Goal: Information Seeking & Learning: Learn about a topic

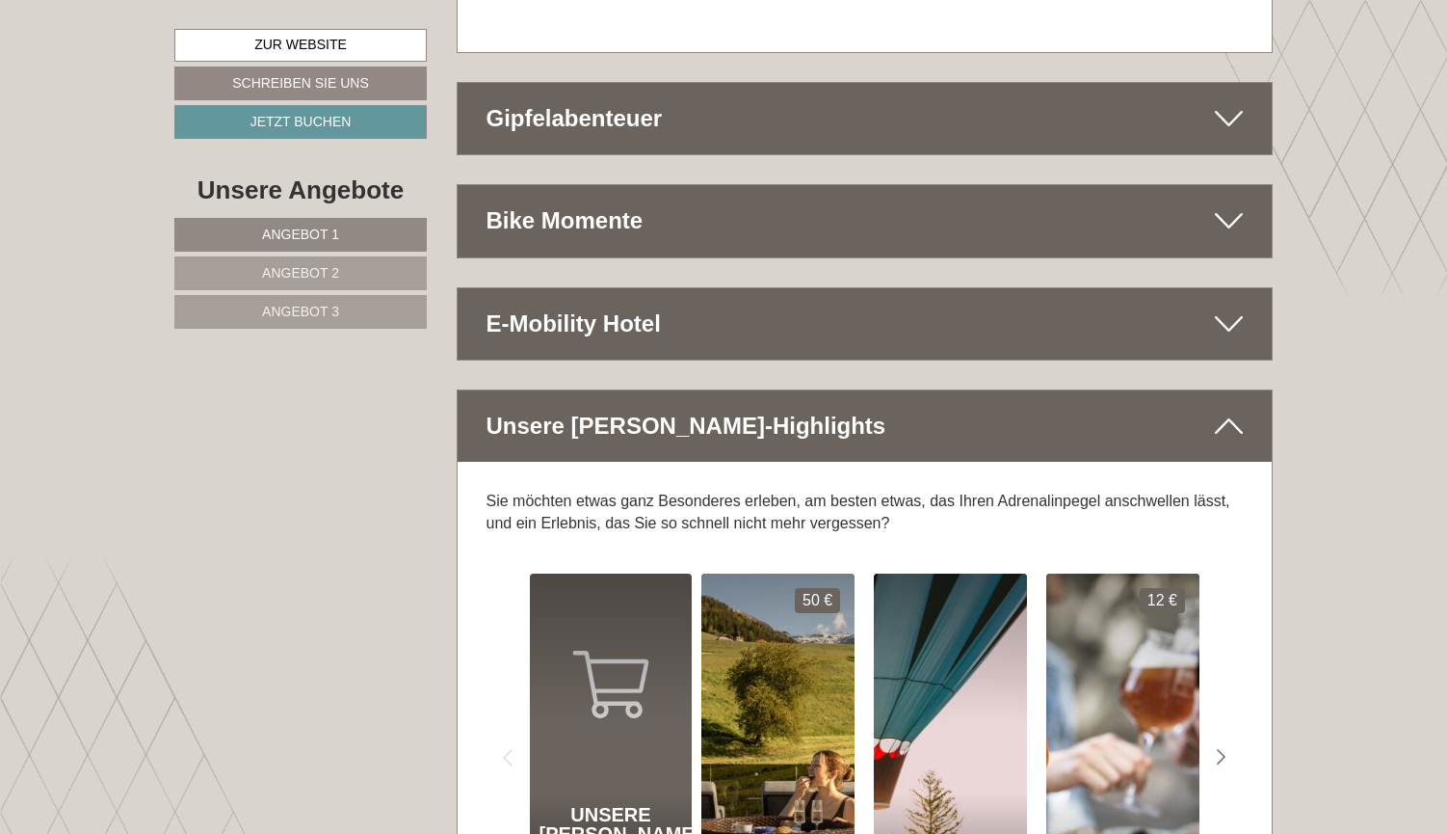
scroll to position [11020, 0]
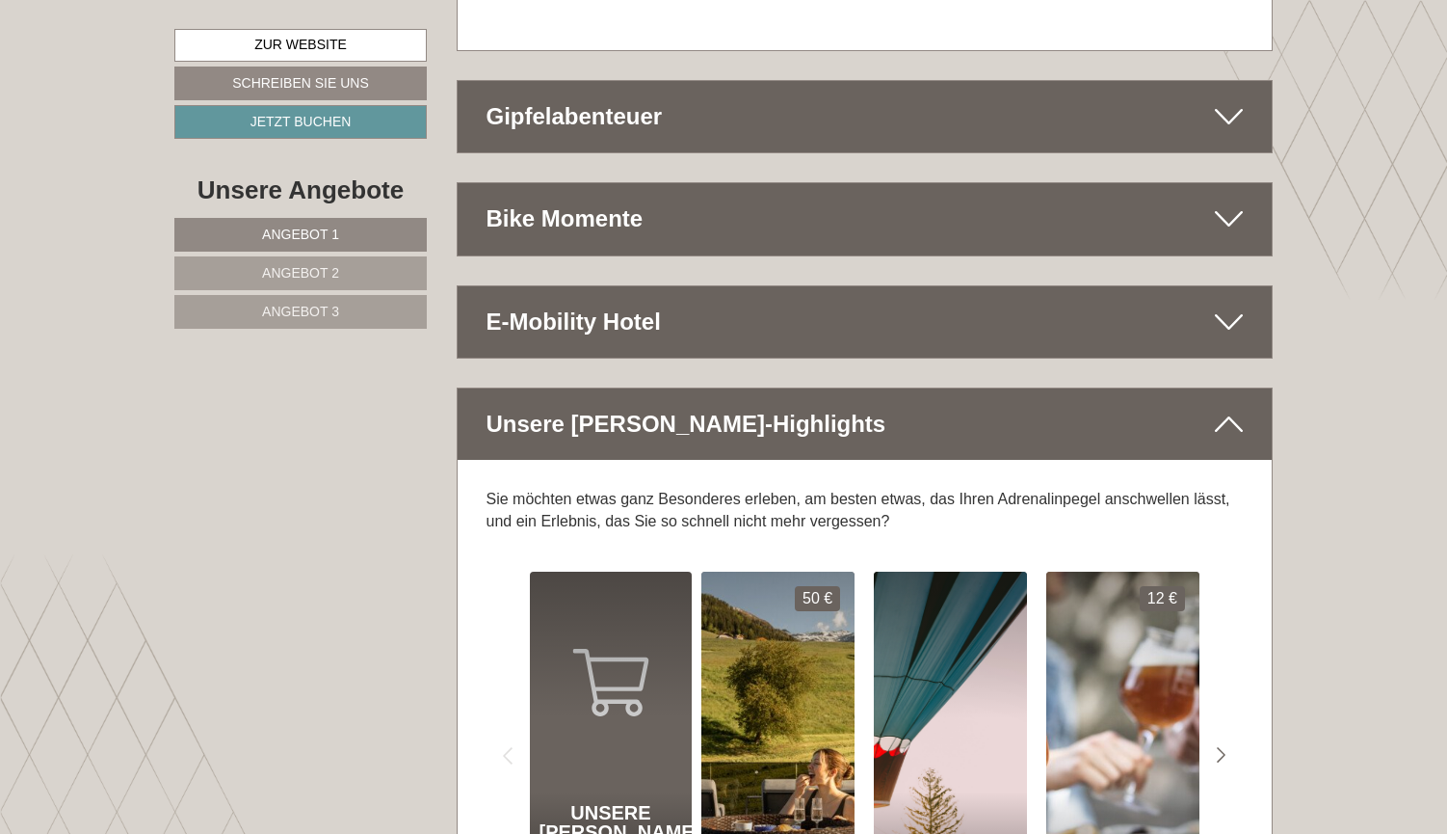
click at [305, 227] on span "Angebot 1" at bounding box center [300, 233] width 77 height 15
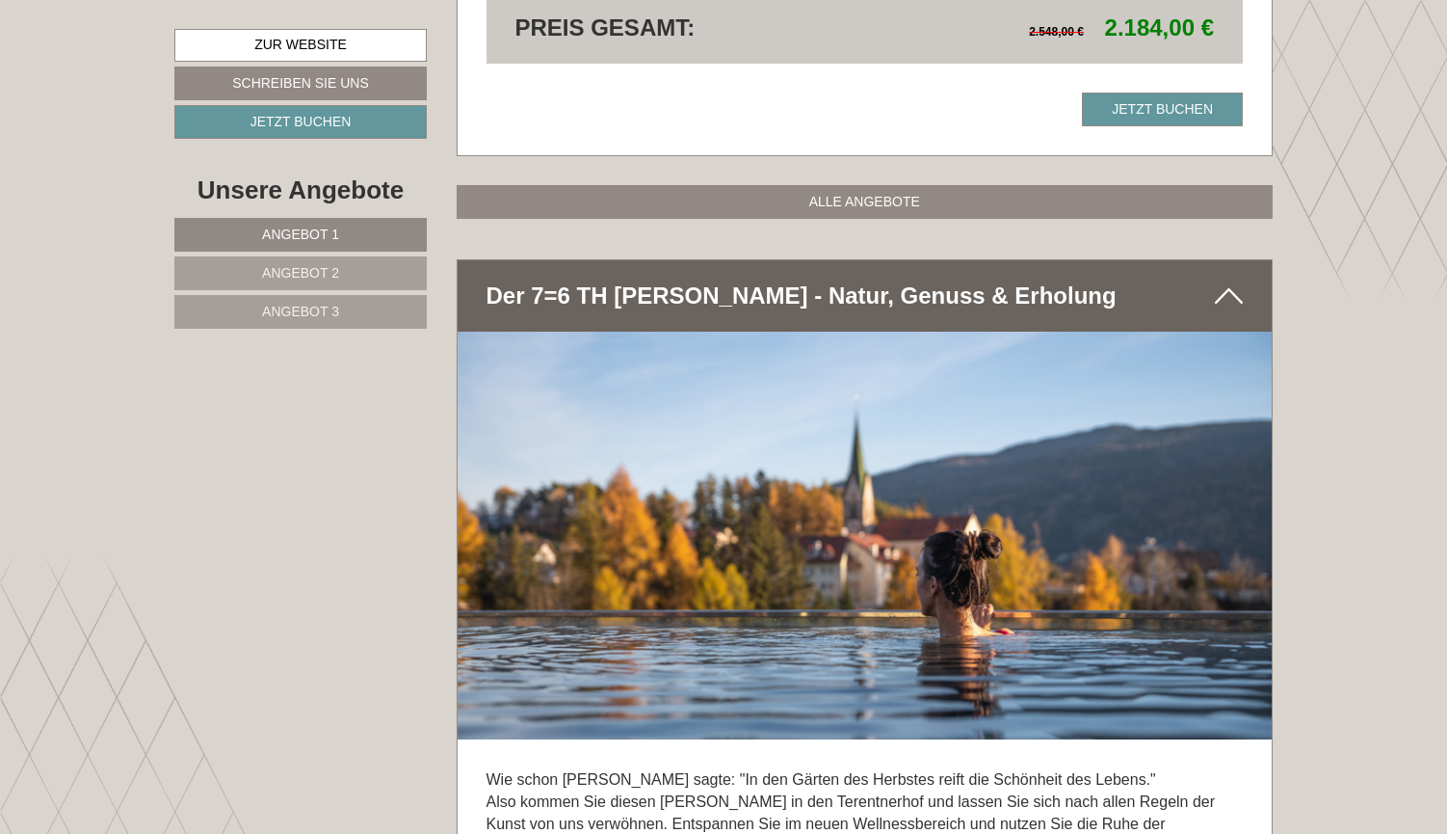
scroll to position [2272, 0]
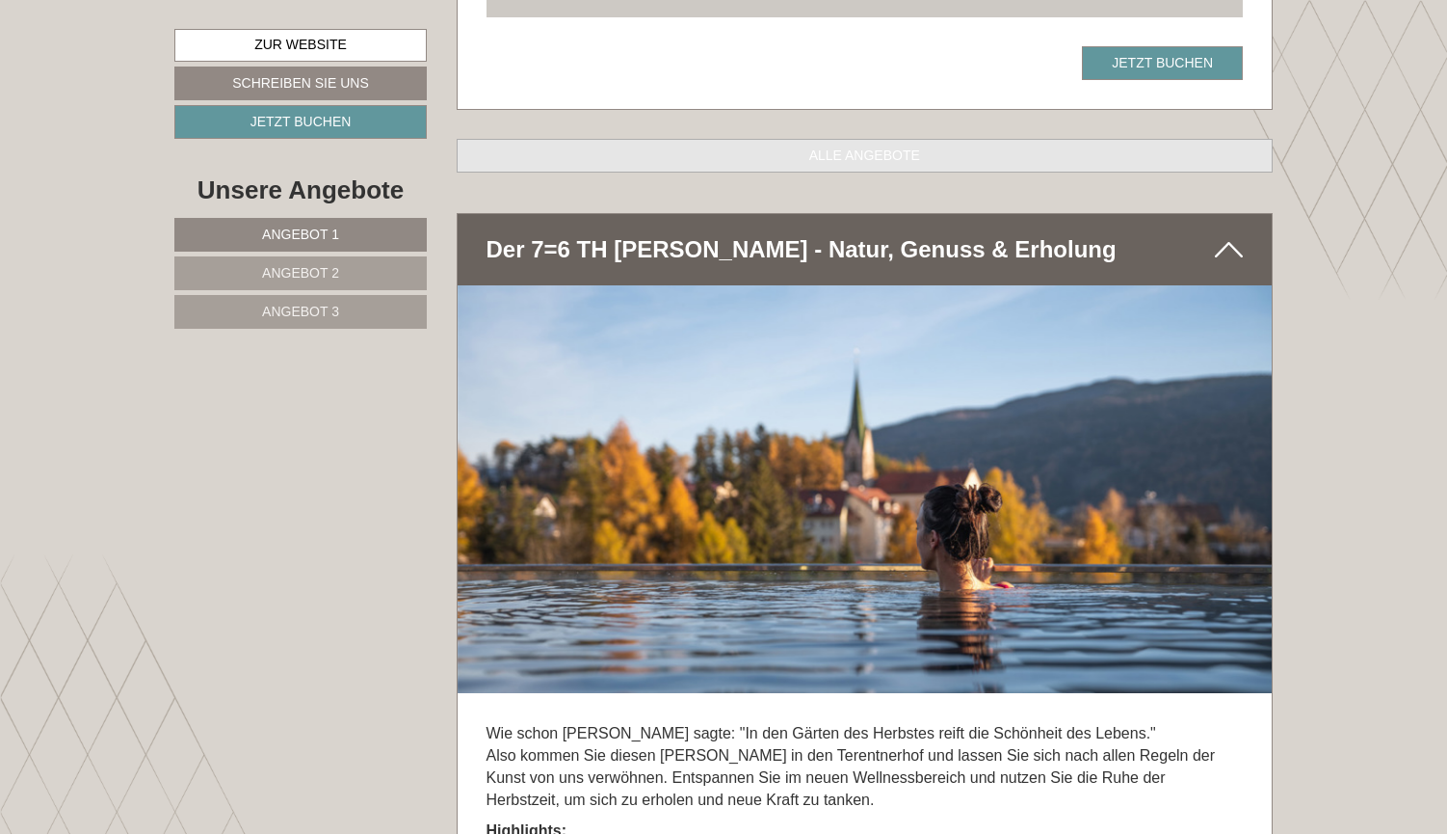
click at [847, 139] on link "ALLE ANGEBOTE" at bounding box center [865, 156] width 817 height 34
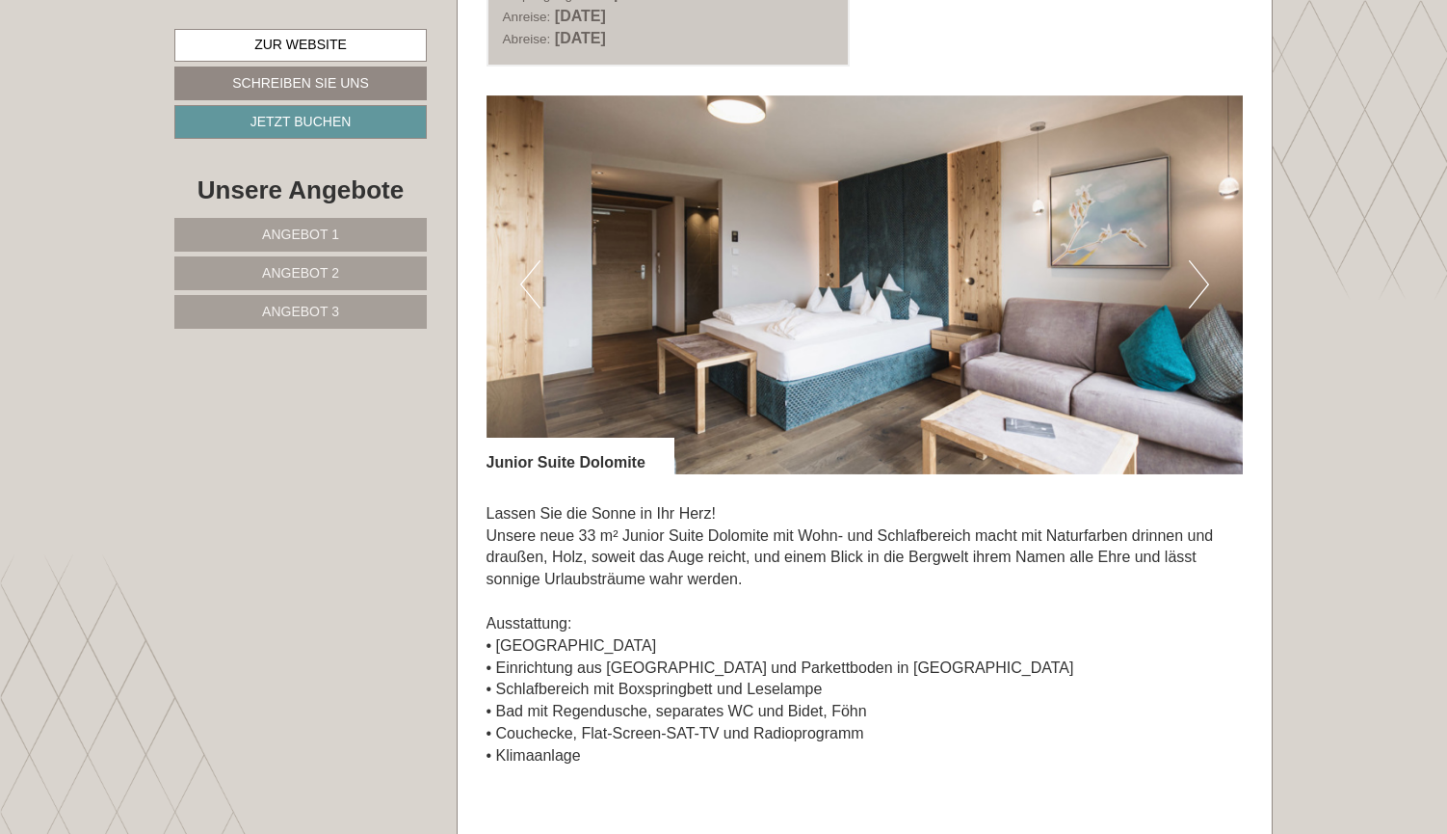
scroll to position [2548, 0]
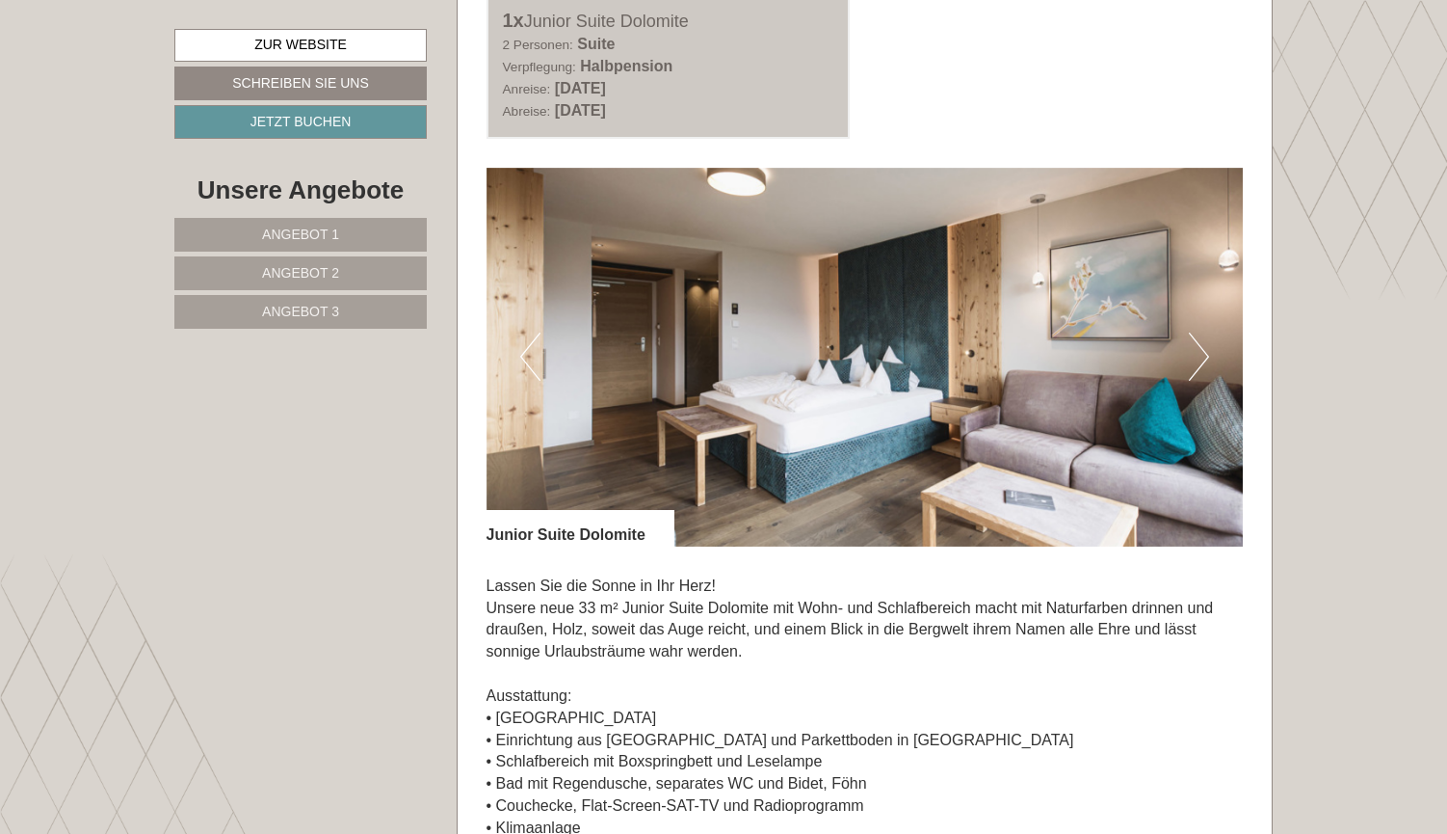
click at [1199, 332] on button "Next" at bounding box center [1199, 356] width 20 height 48
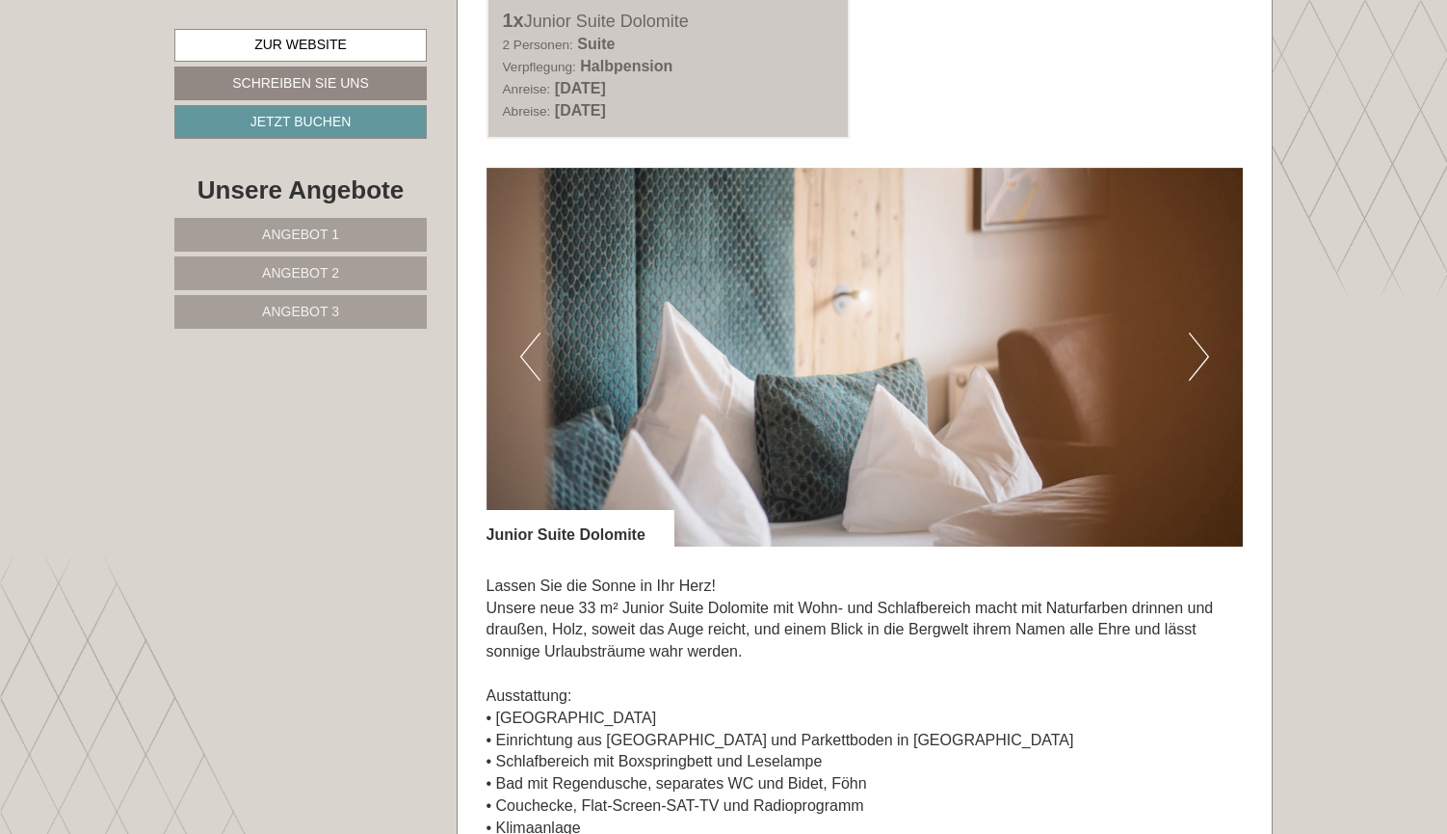
click at [1199, 332] on button "Next" at bounding box center [1199, 356] width 20 height 48
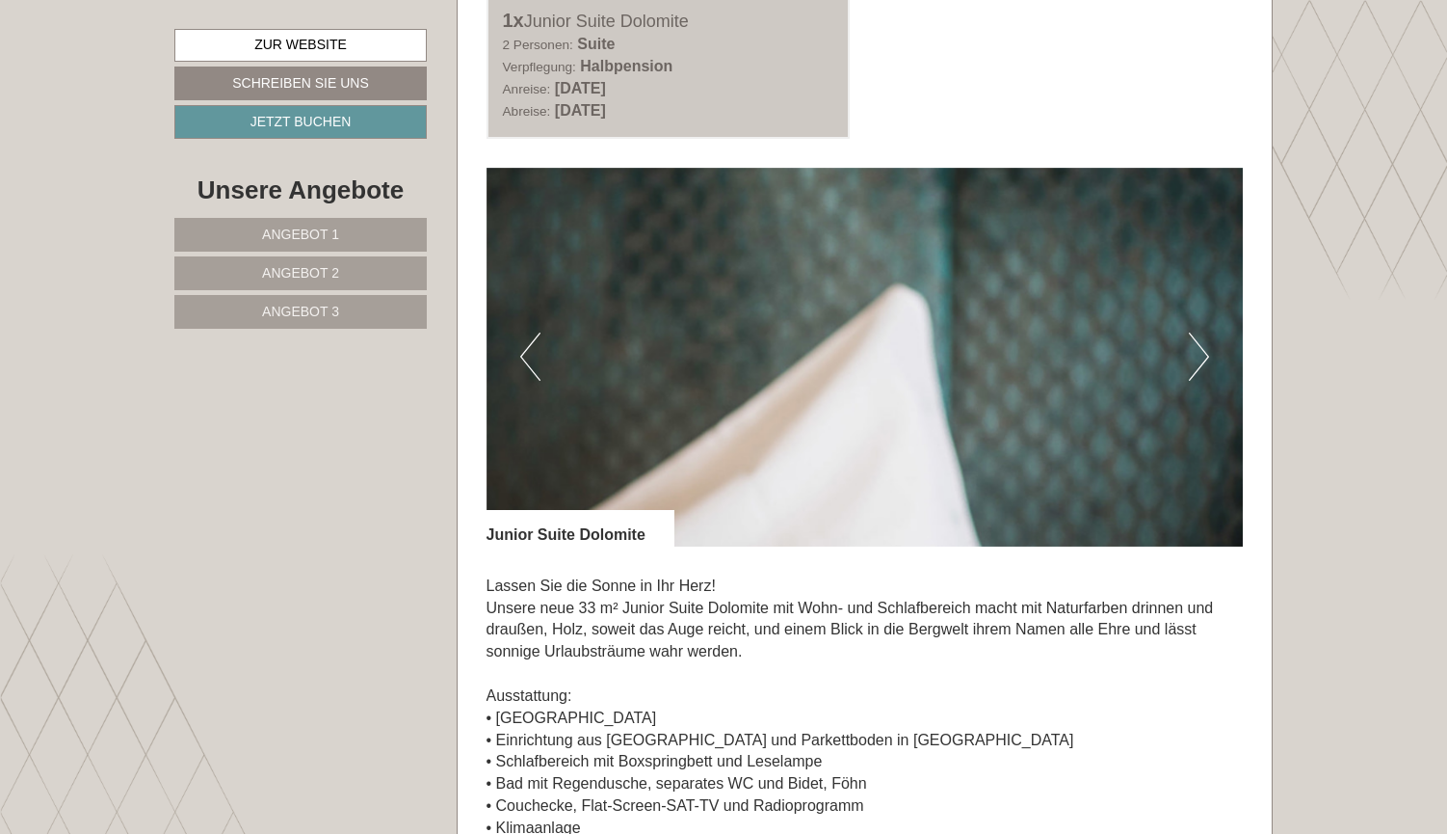
click at [1199, 332] on button "Next" at bounding box center [1199, 356] width 20 height 48
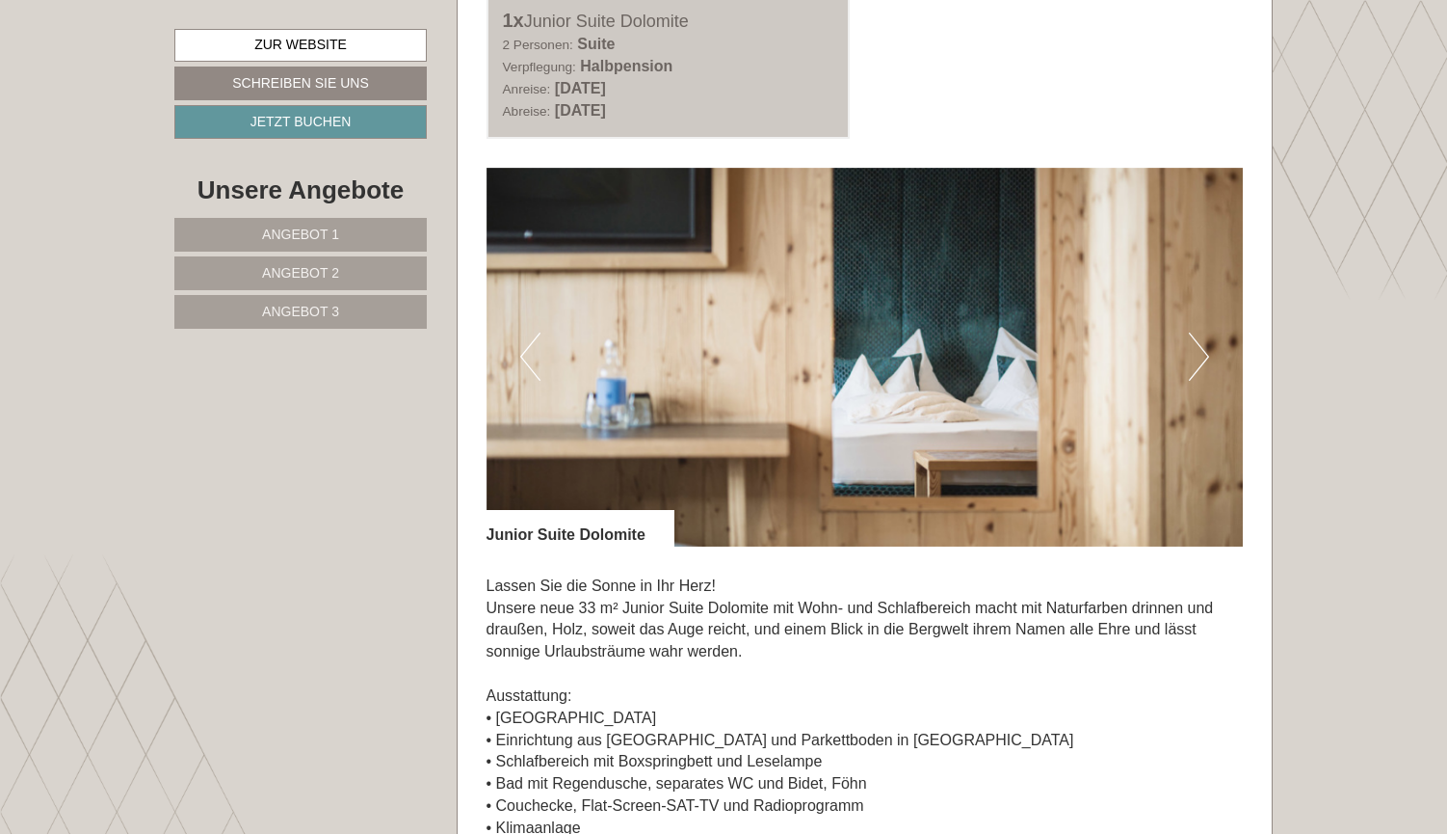
click at [1199, 332] on button "Next" at bounding box center [1199, 356] width 20 height 48
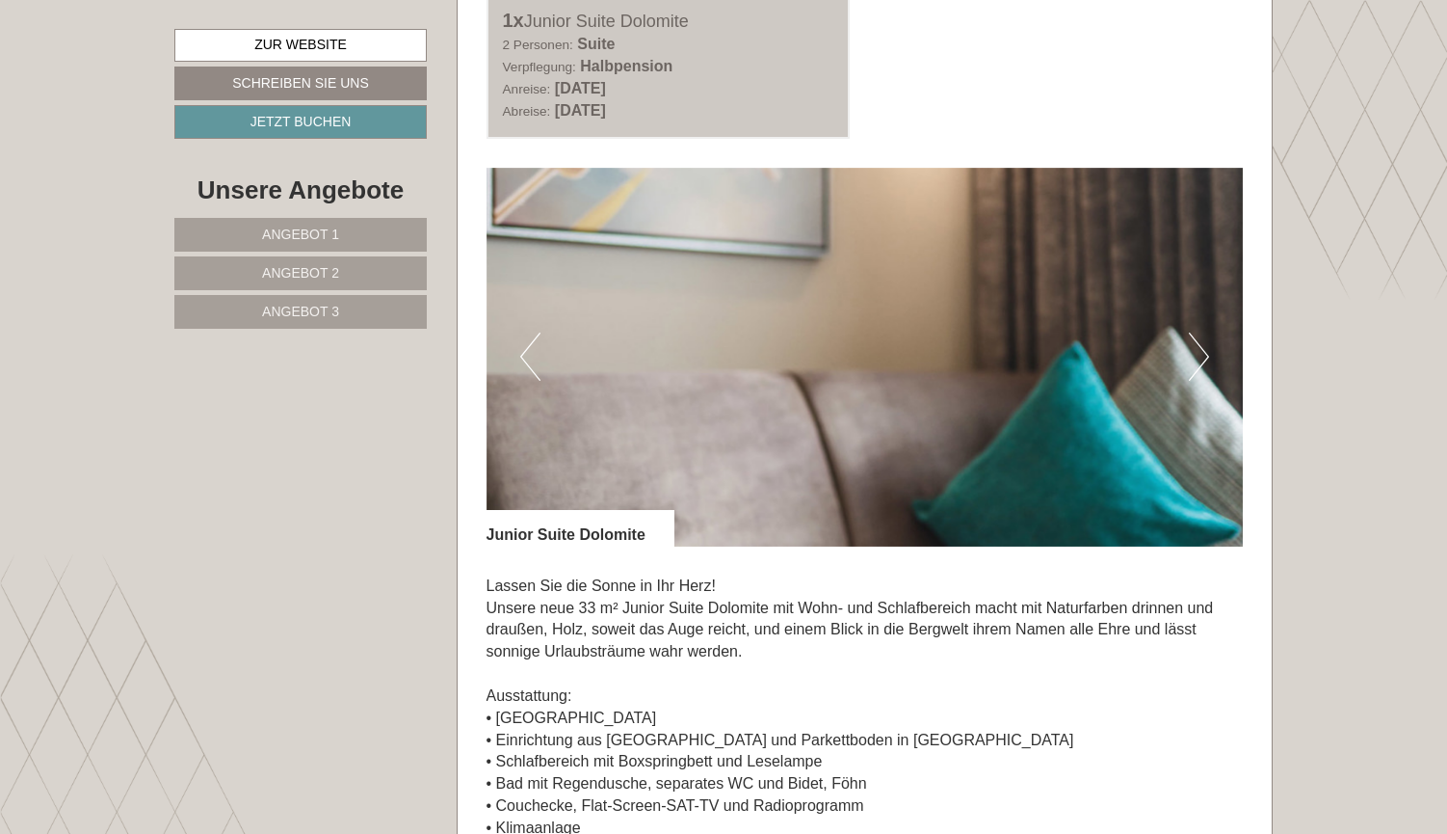
click at [1199, 332] on button "Next" at bounding box center [1199, 356] width 20 height 48
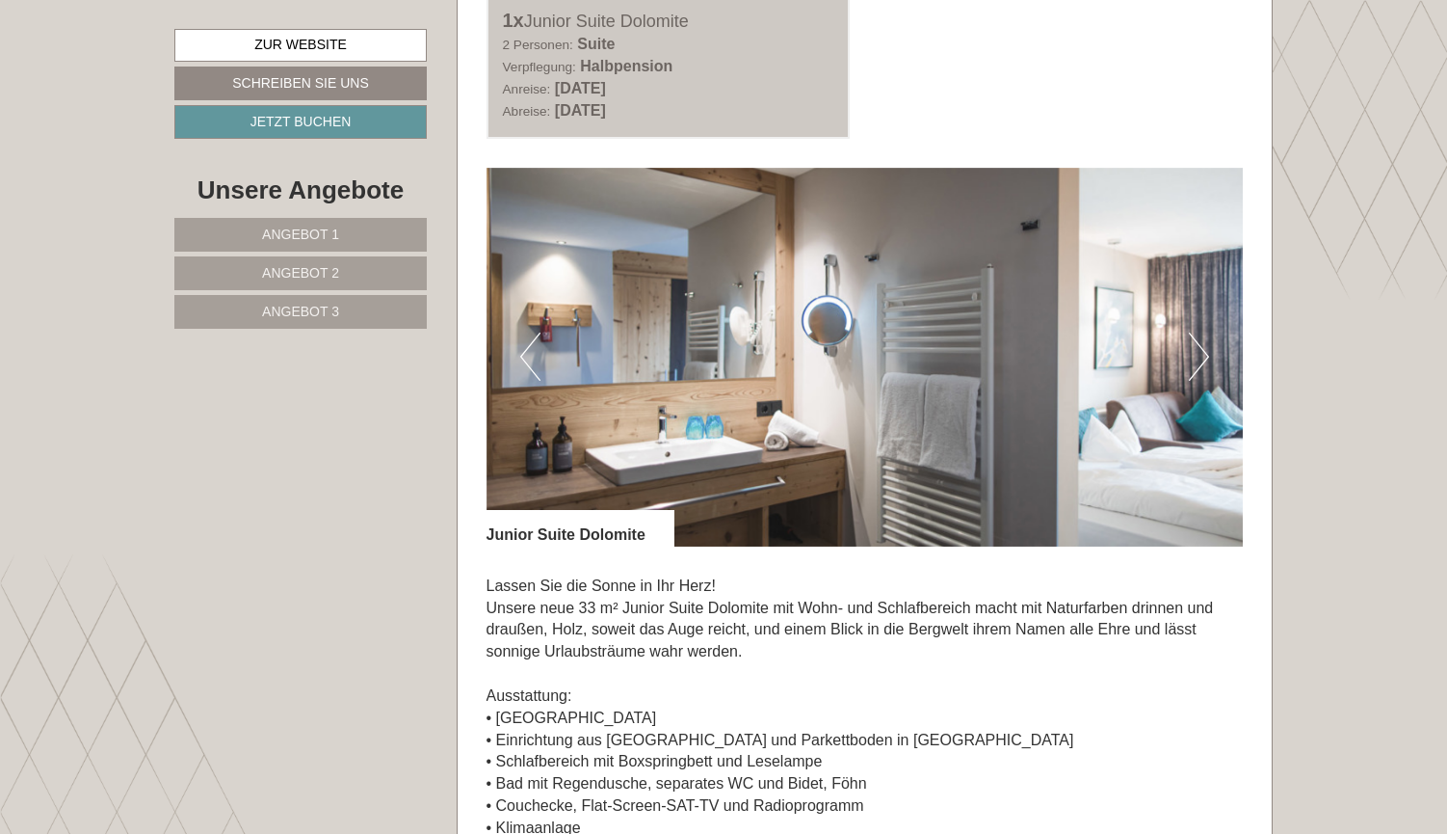
click at [1199, 332] on button "Next" at bounding box center [1199, 356] width 20 height 48
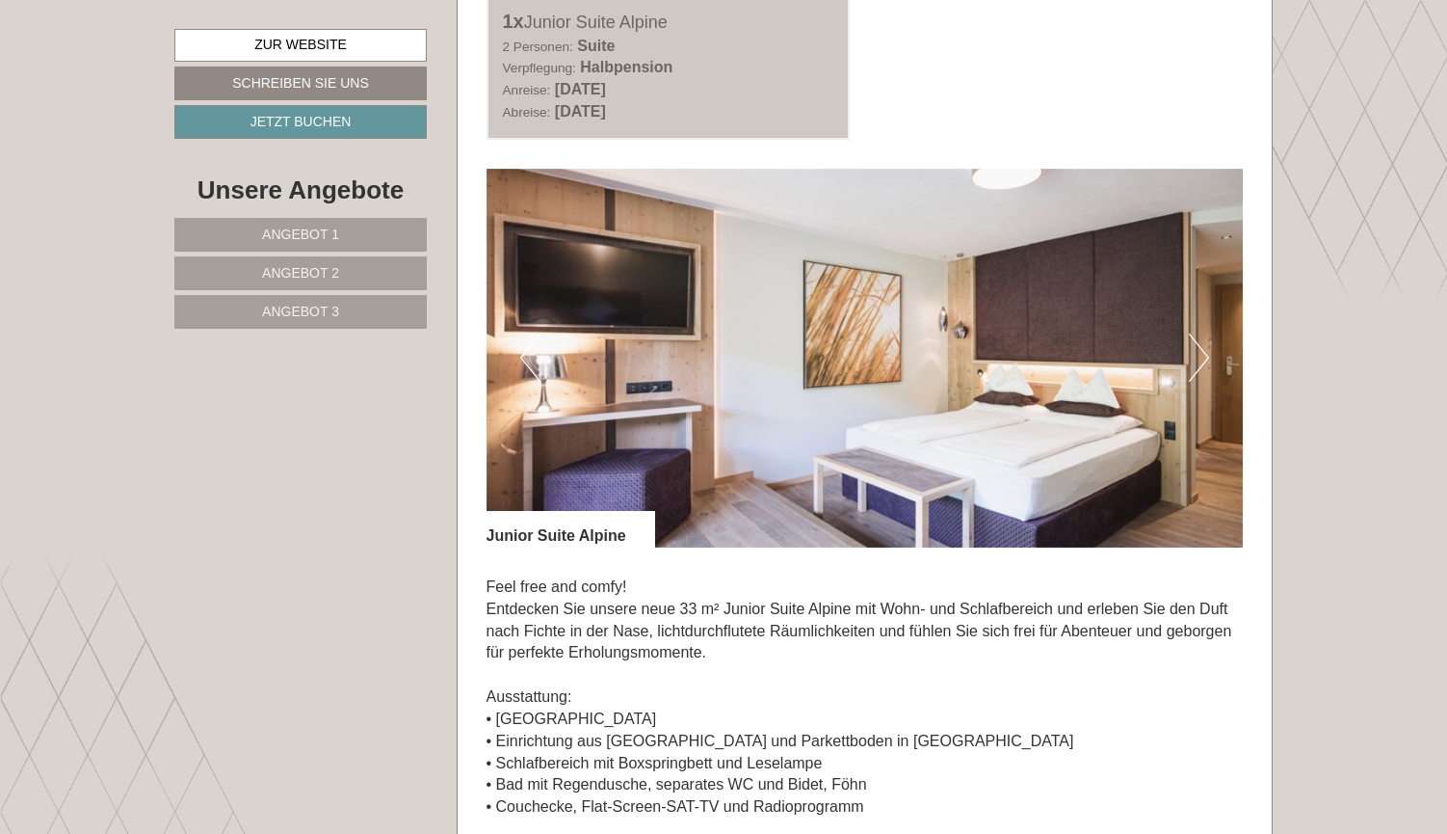
scroll to position [1142, 0]
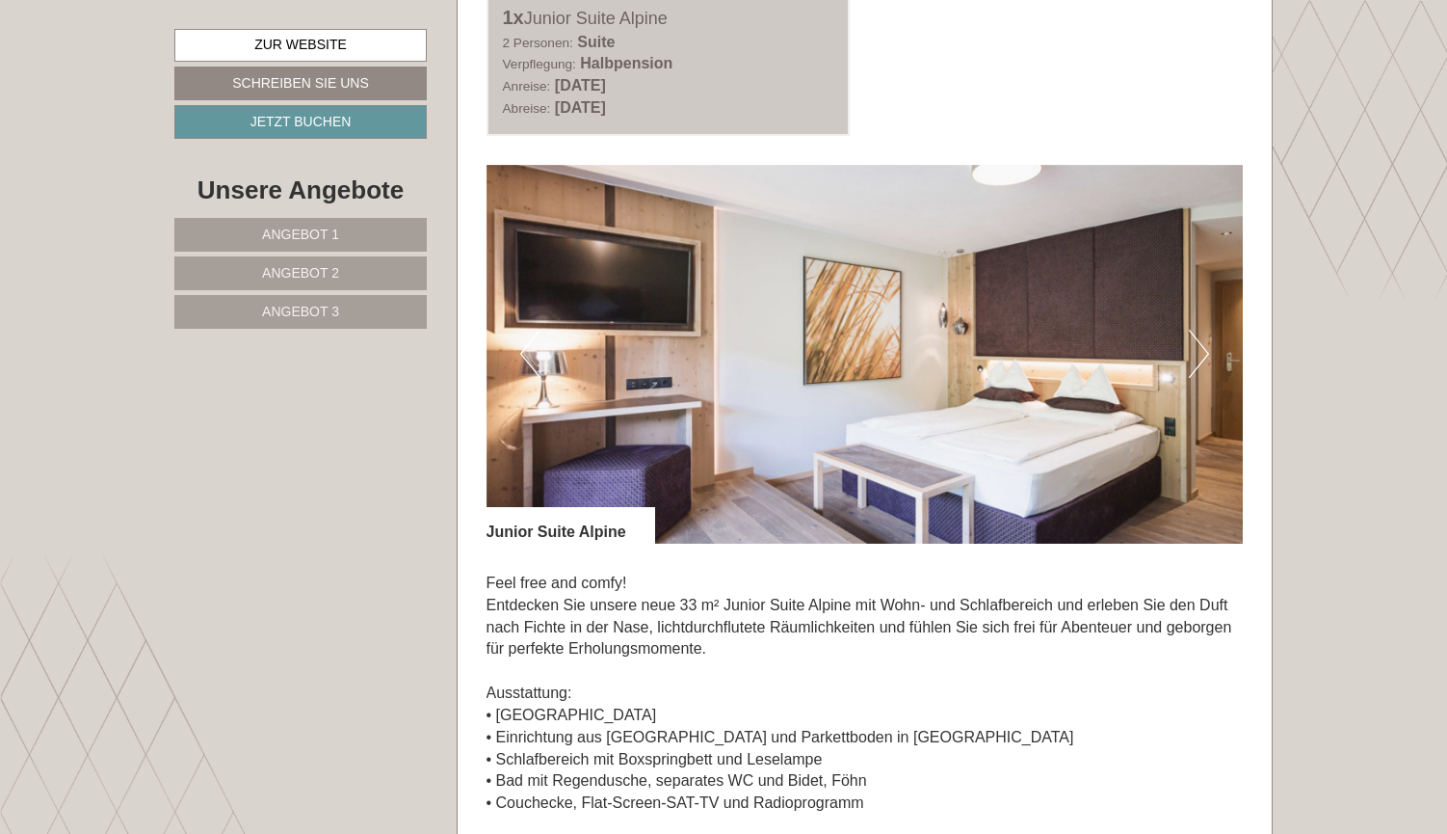
click at [251, 226] on link "Angebot 1" at bounding box center [300, 235] width 252 height 34
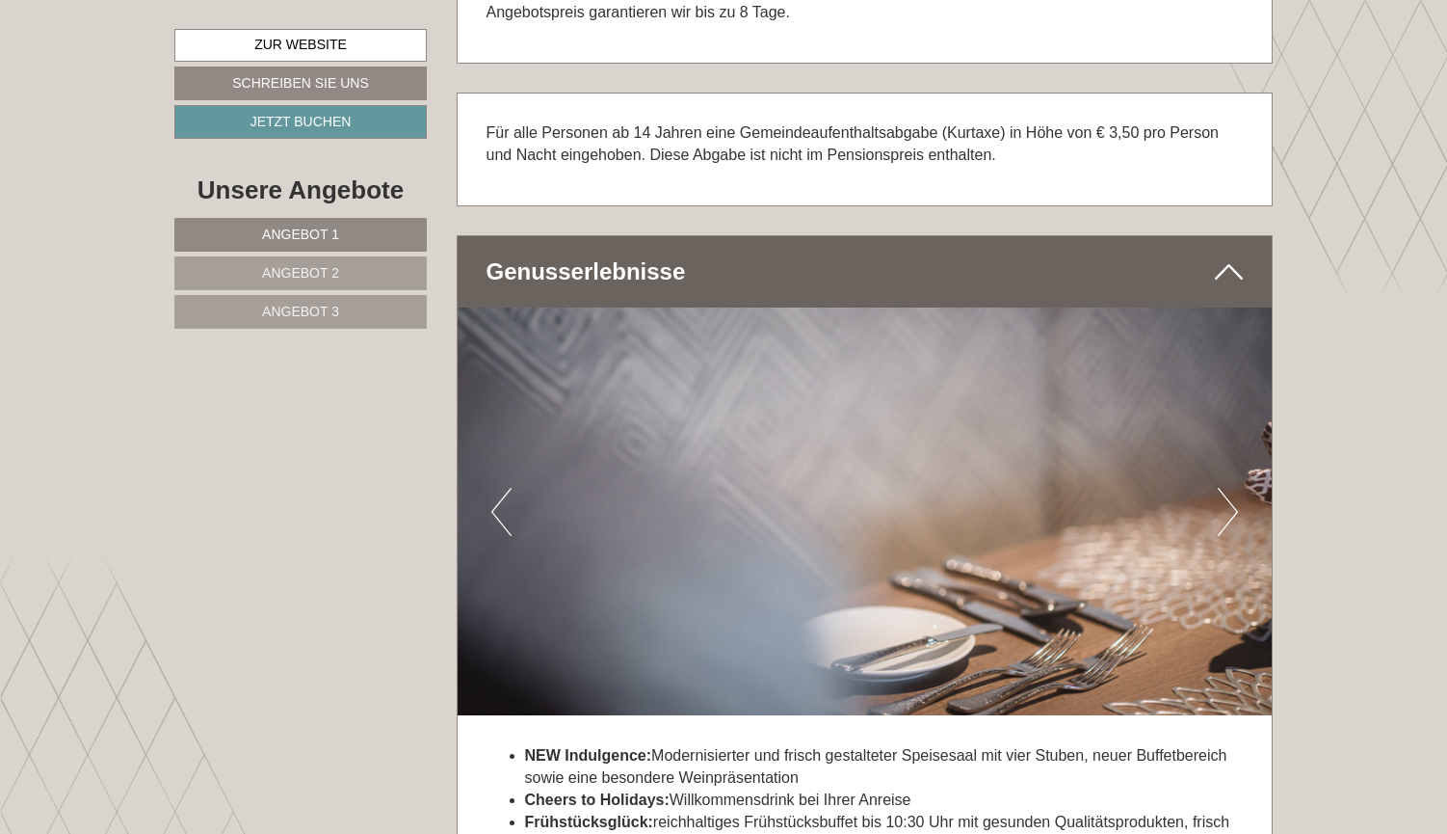
scroll to position [3379, 0]
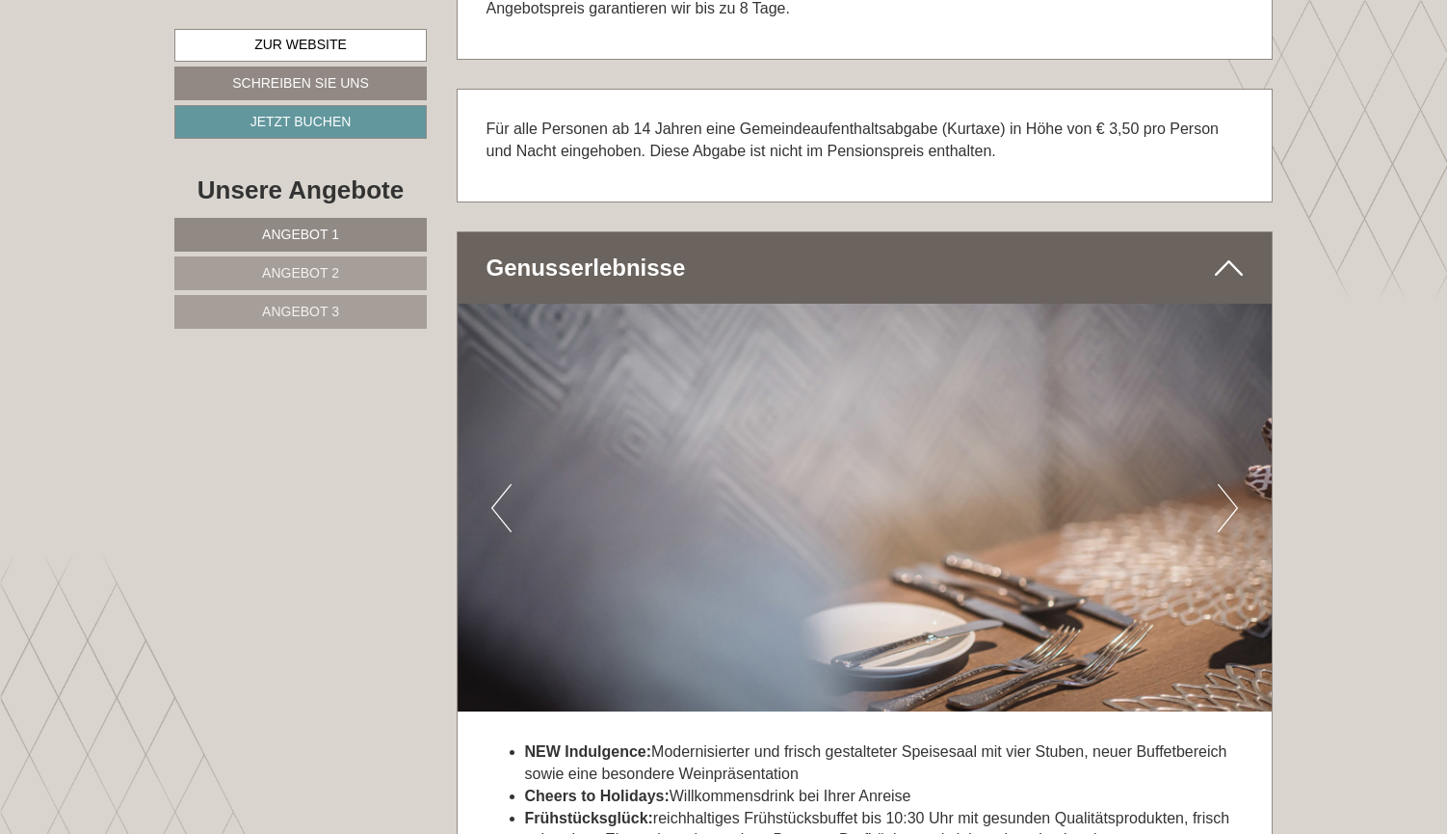
click at [1225, 484] on button "Next" at bounding box center [1228, 508] width 20 height 48
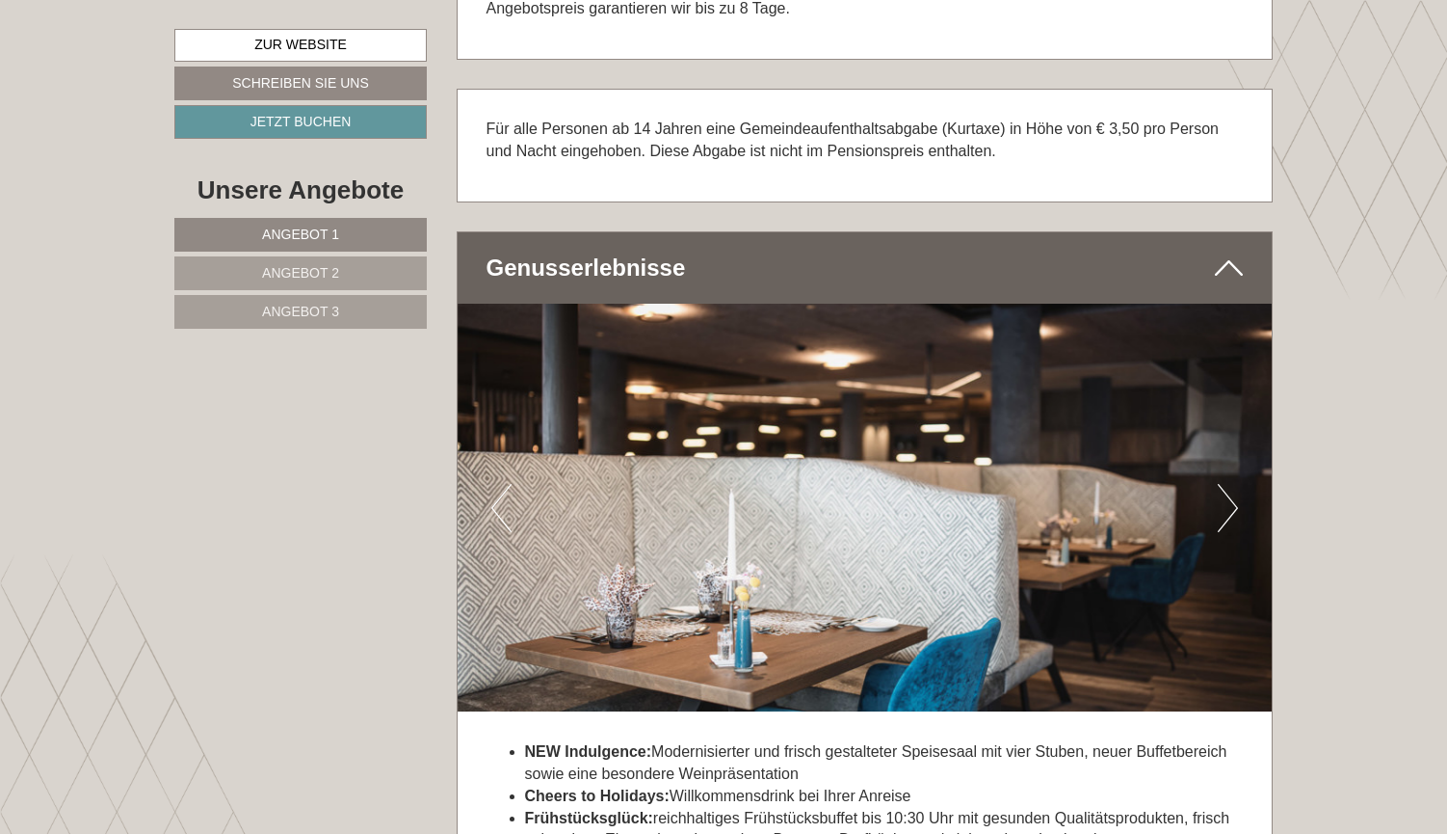
click at [1225, 484] on button "Next" at bounding box center [1228, 508] width 20 height 48
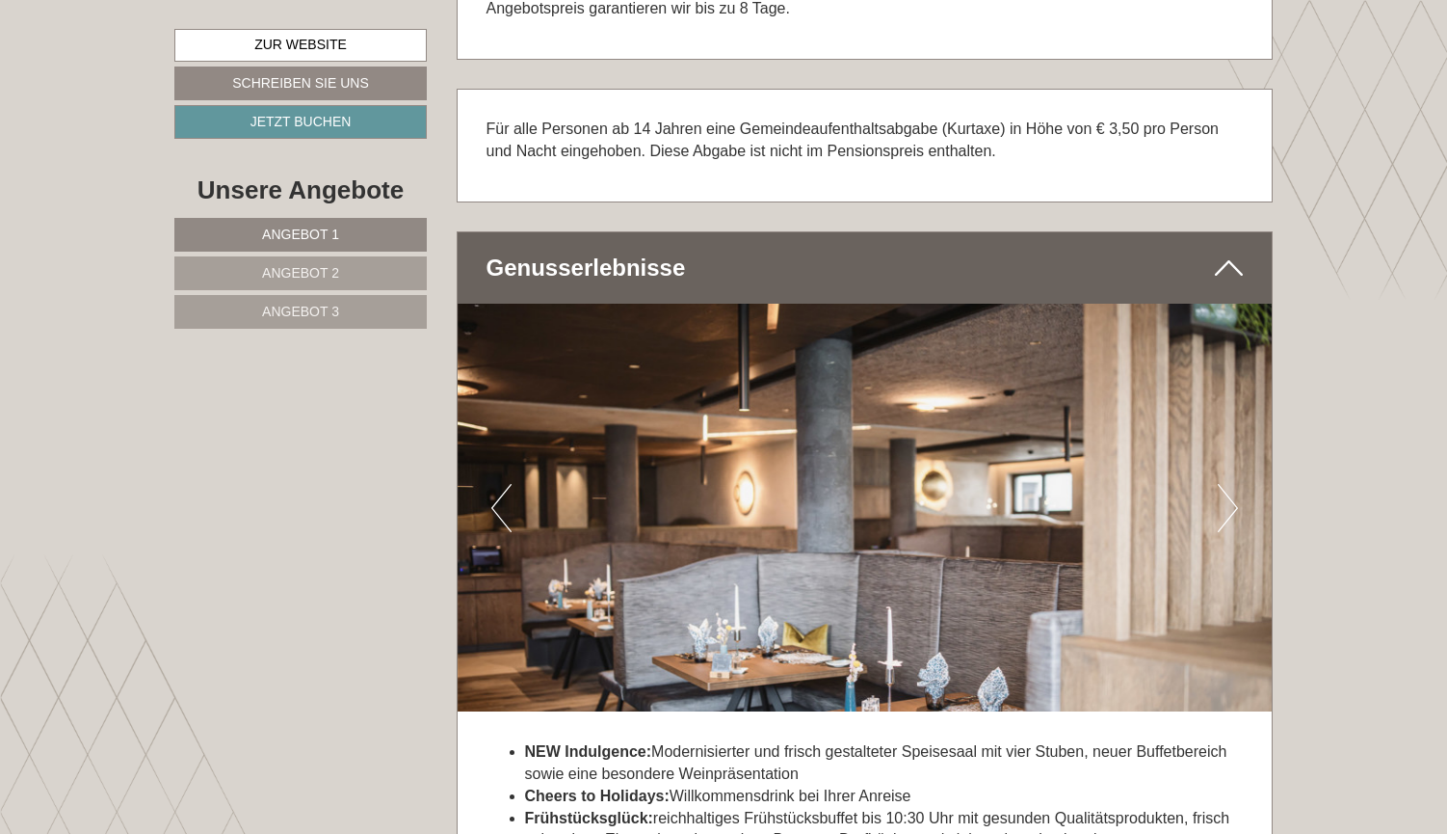
click at [1225, 484] on button "Next" at bounding box center [1228, 508] width 20 height 48
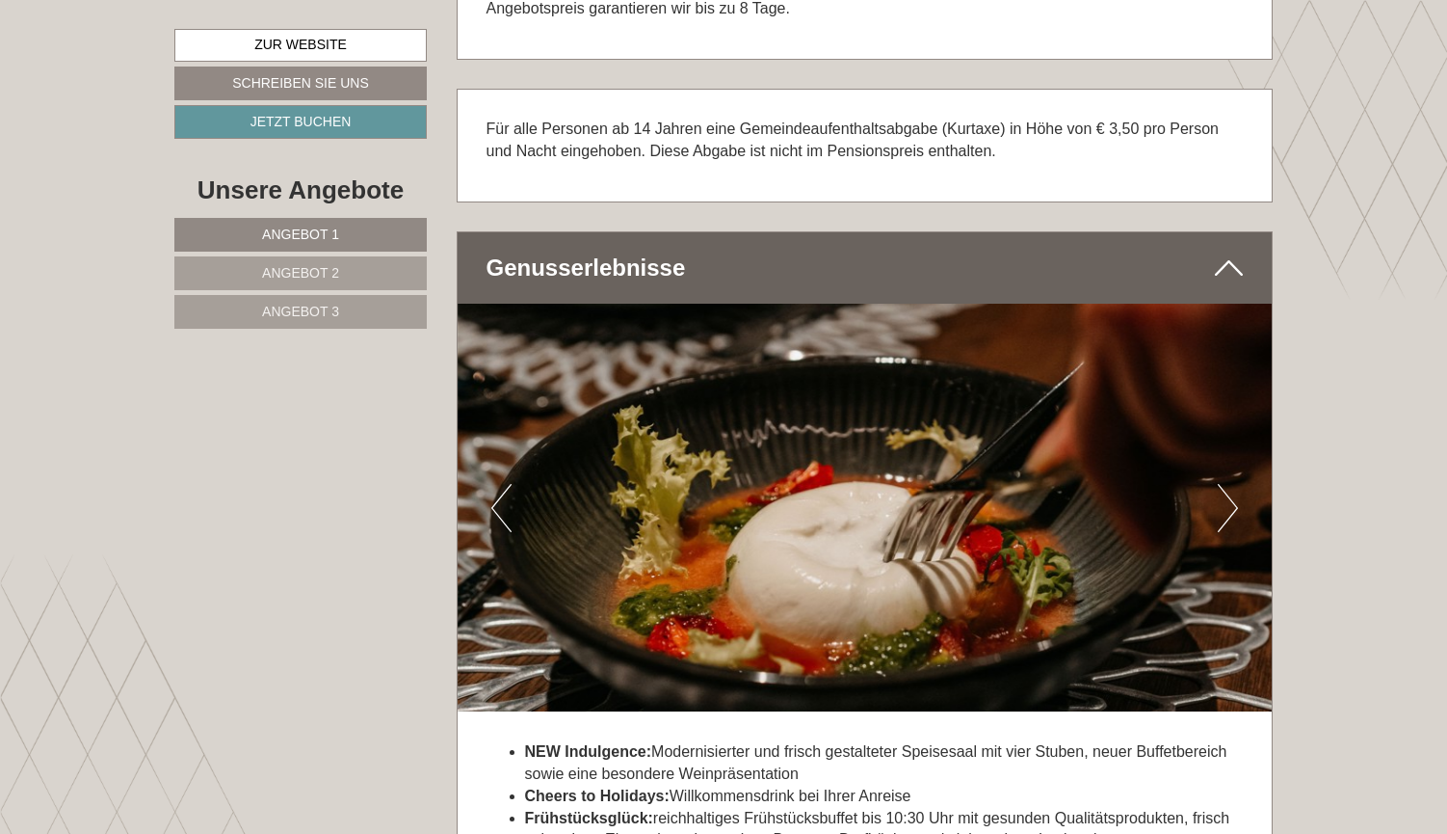
click at [1225, 484] on button "Next" at bounding box center [1228, 508] width 20 height 48
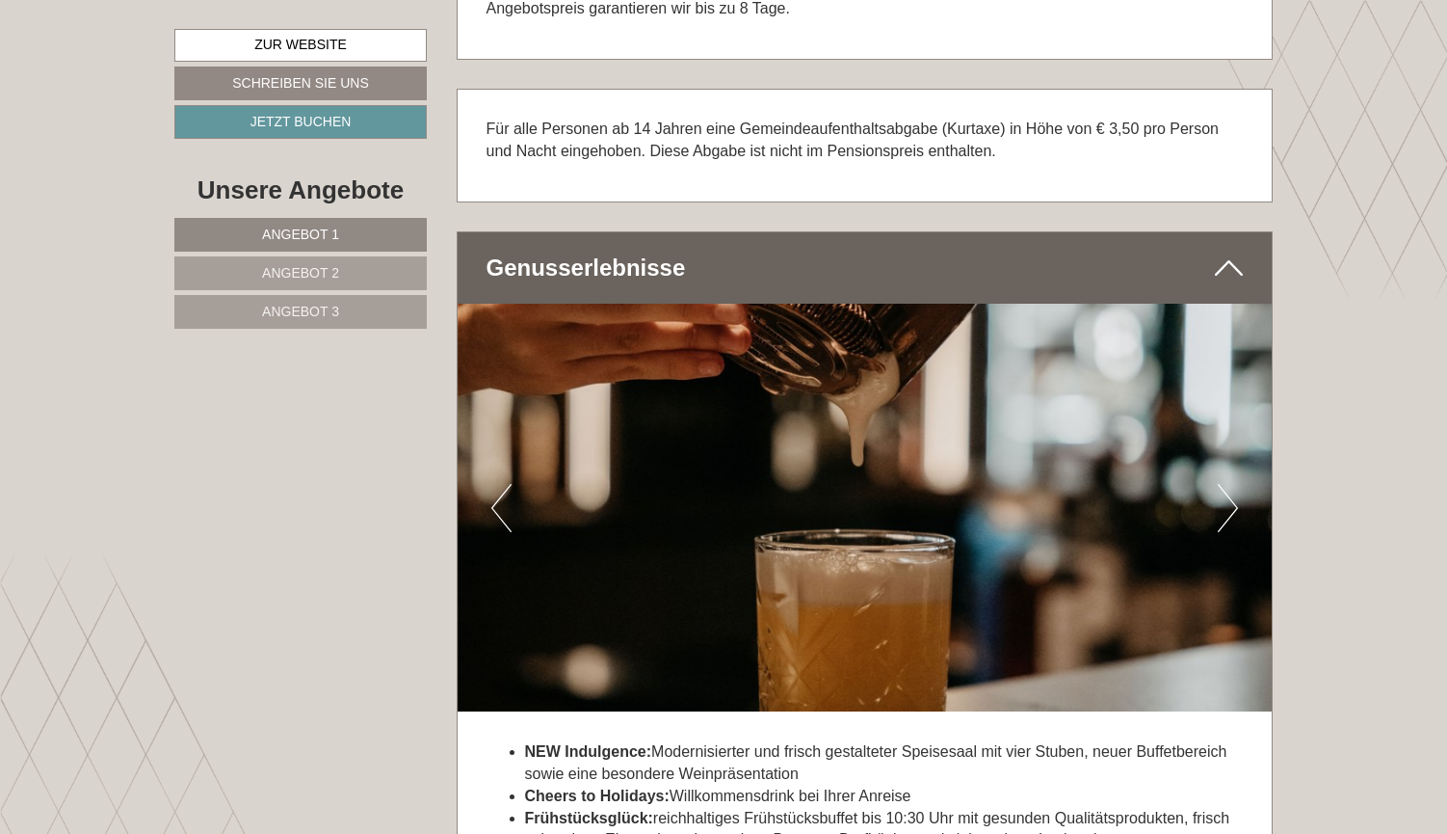
click at [1225, 484] on button "Next" at bounding box center [1228, 508] width 20 height 48
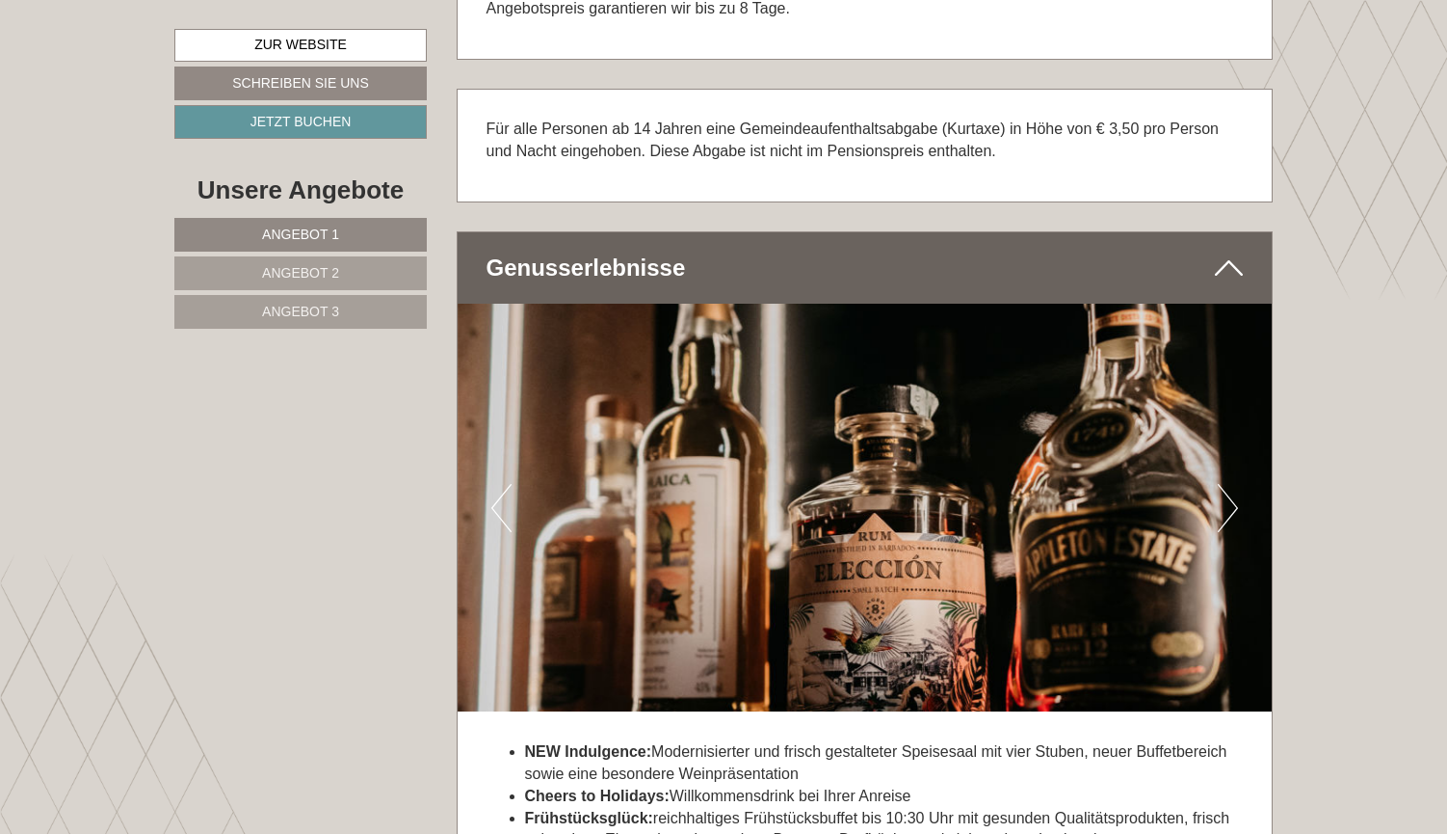
click at [1225, 484] on button "Next" at bounding box center [1228, 508] width 20 height 48
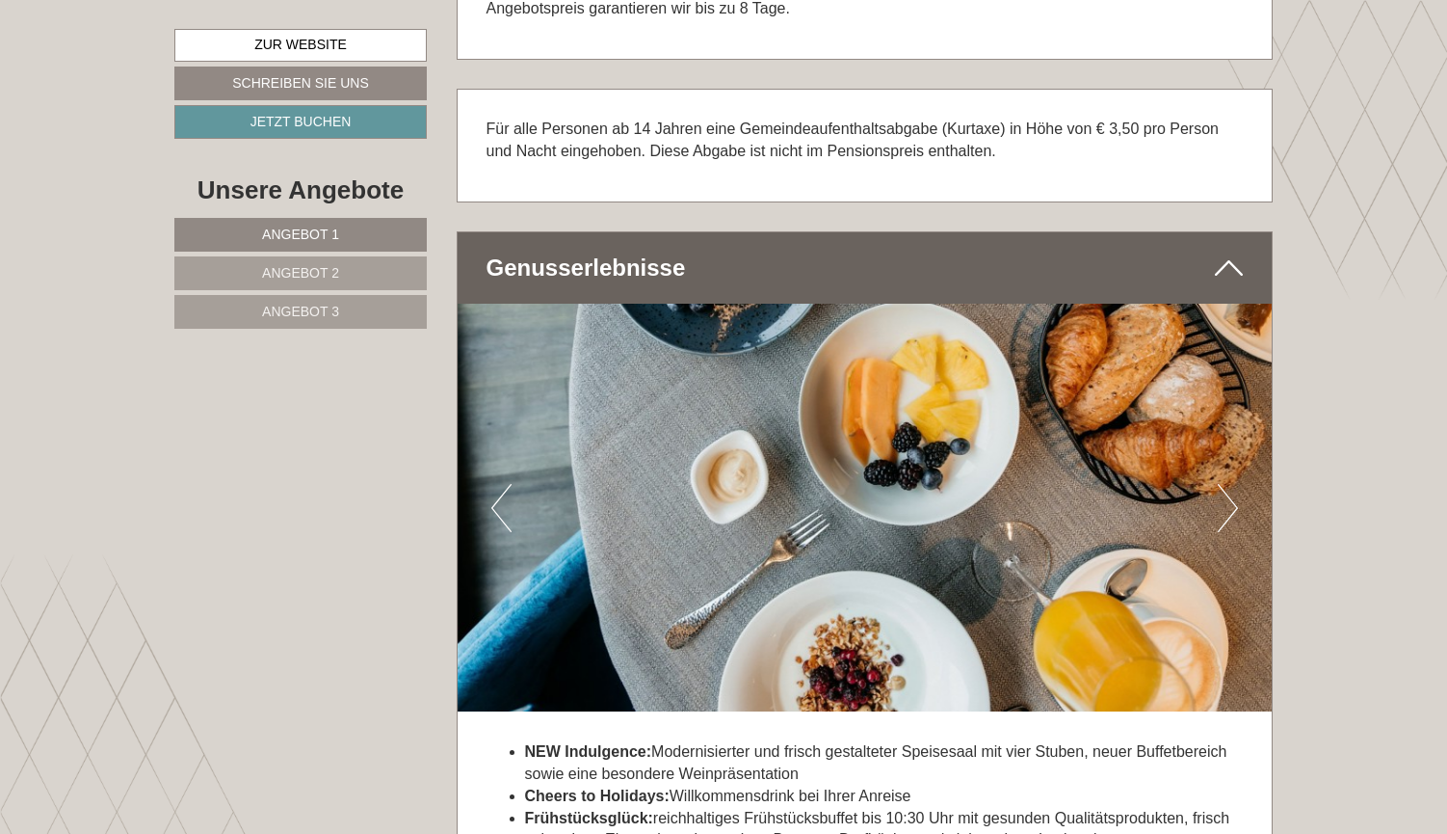
click at [1225, 484] on button "Next" at bounding box center [1228, 508] width 20 height 48
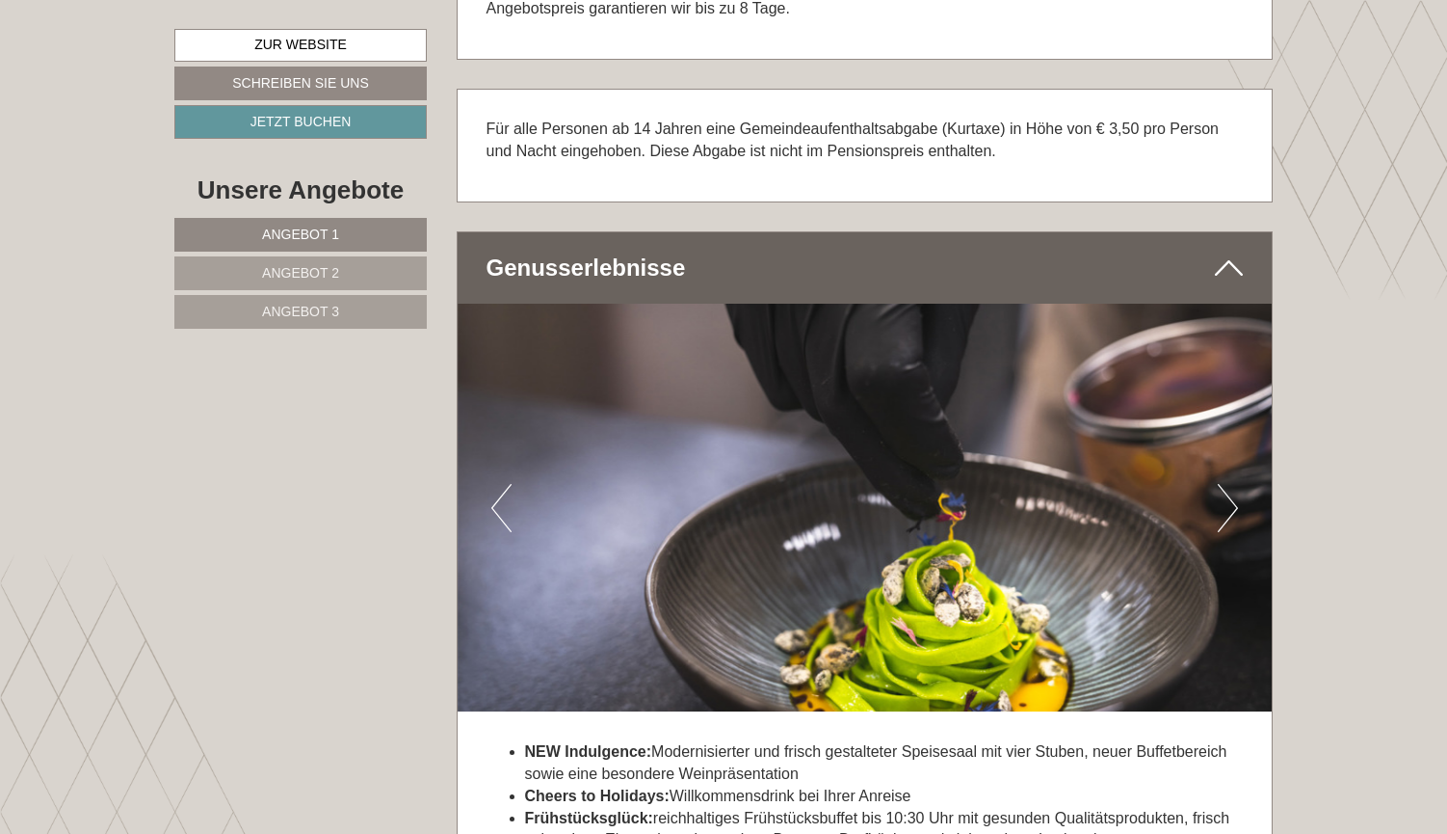
click at [1225, 484] on button "Next" at bounding box center [1228, 508] width 20 height 48
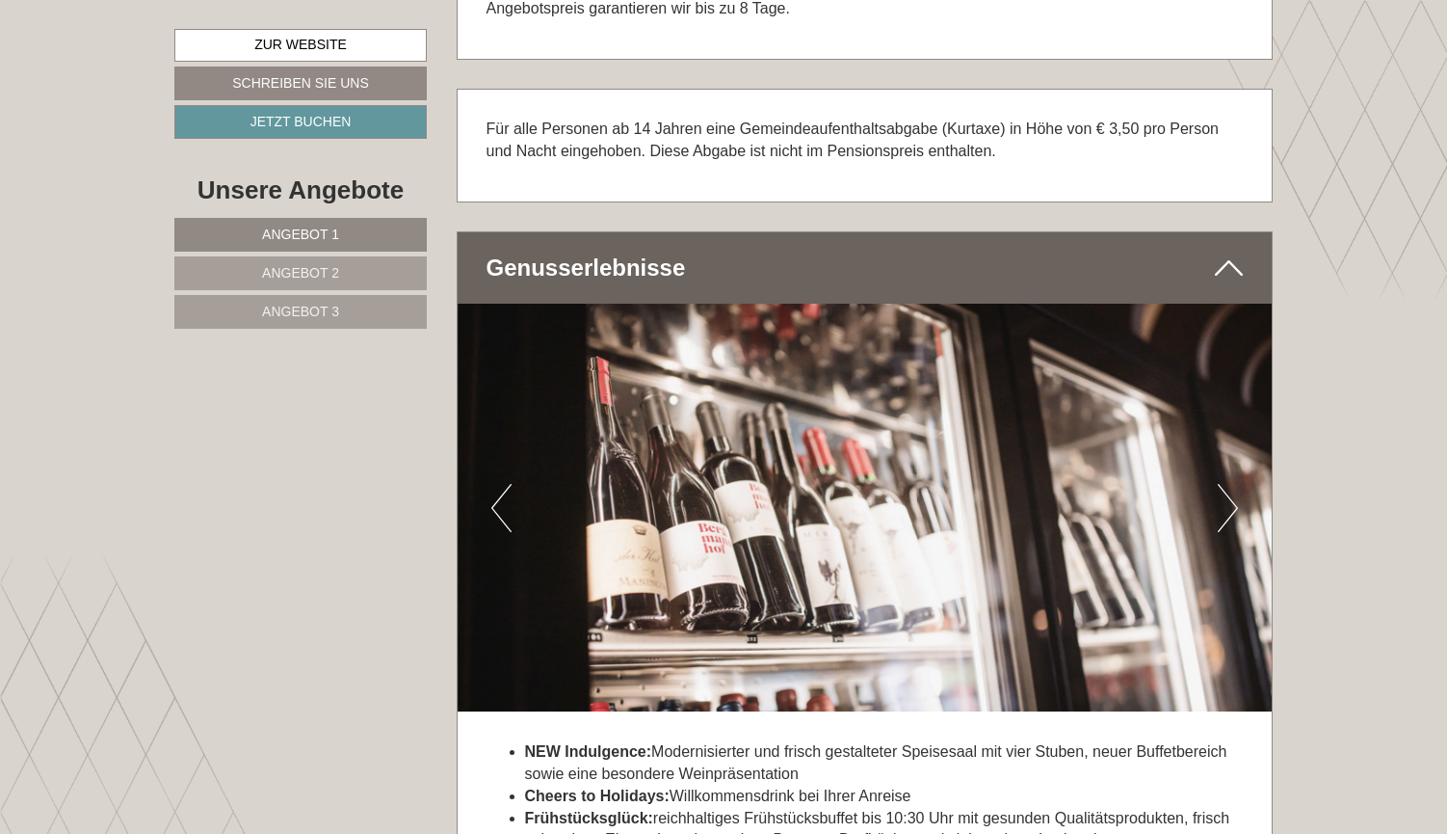
click at [1225, 484] on button "Next" at bounding box center [1228, 508] width 20 height 48
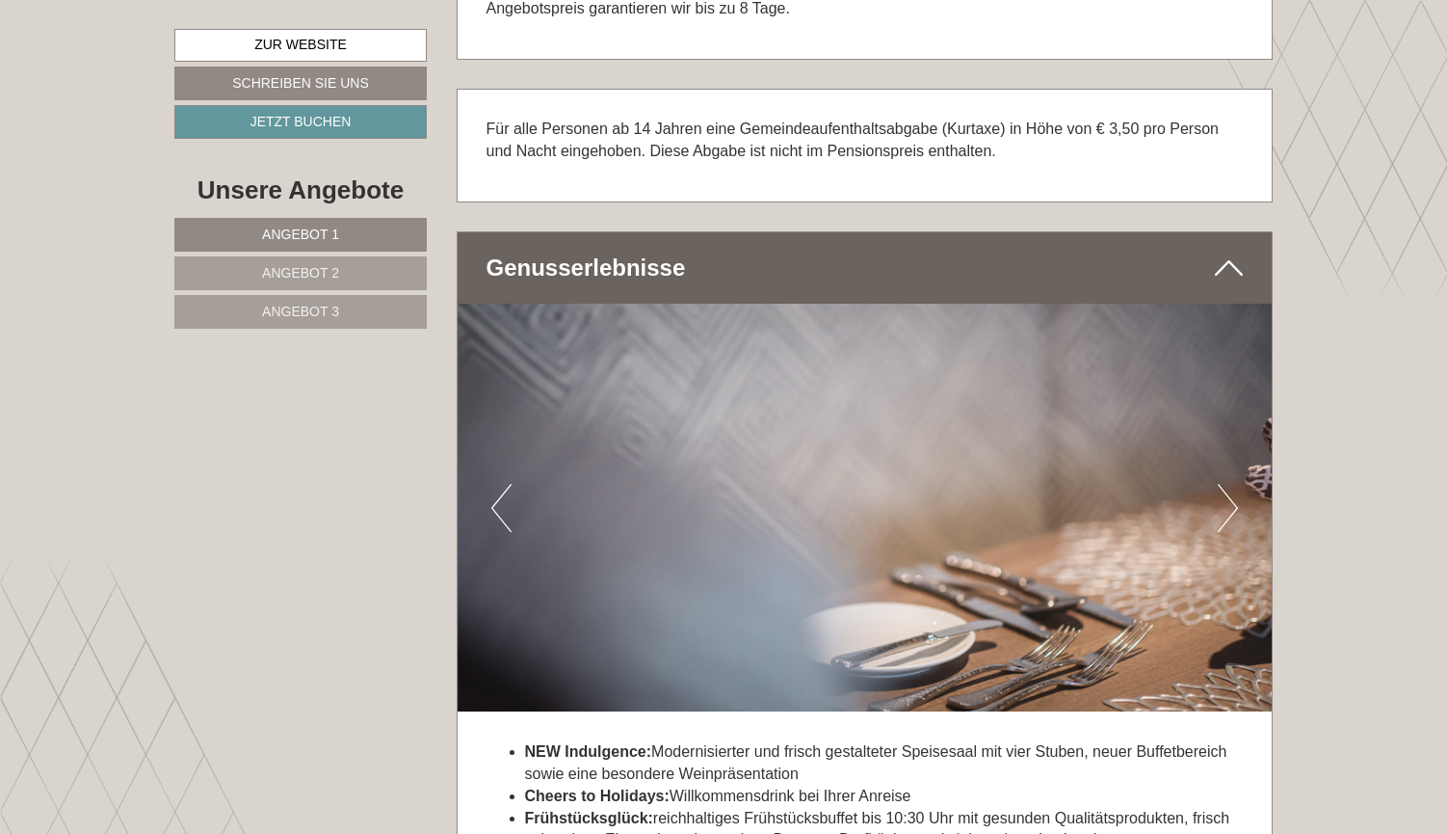
click at [1225, 484] on button "Next" at bounding box center [1228, 508] width 20 height 48
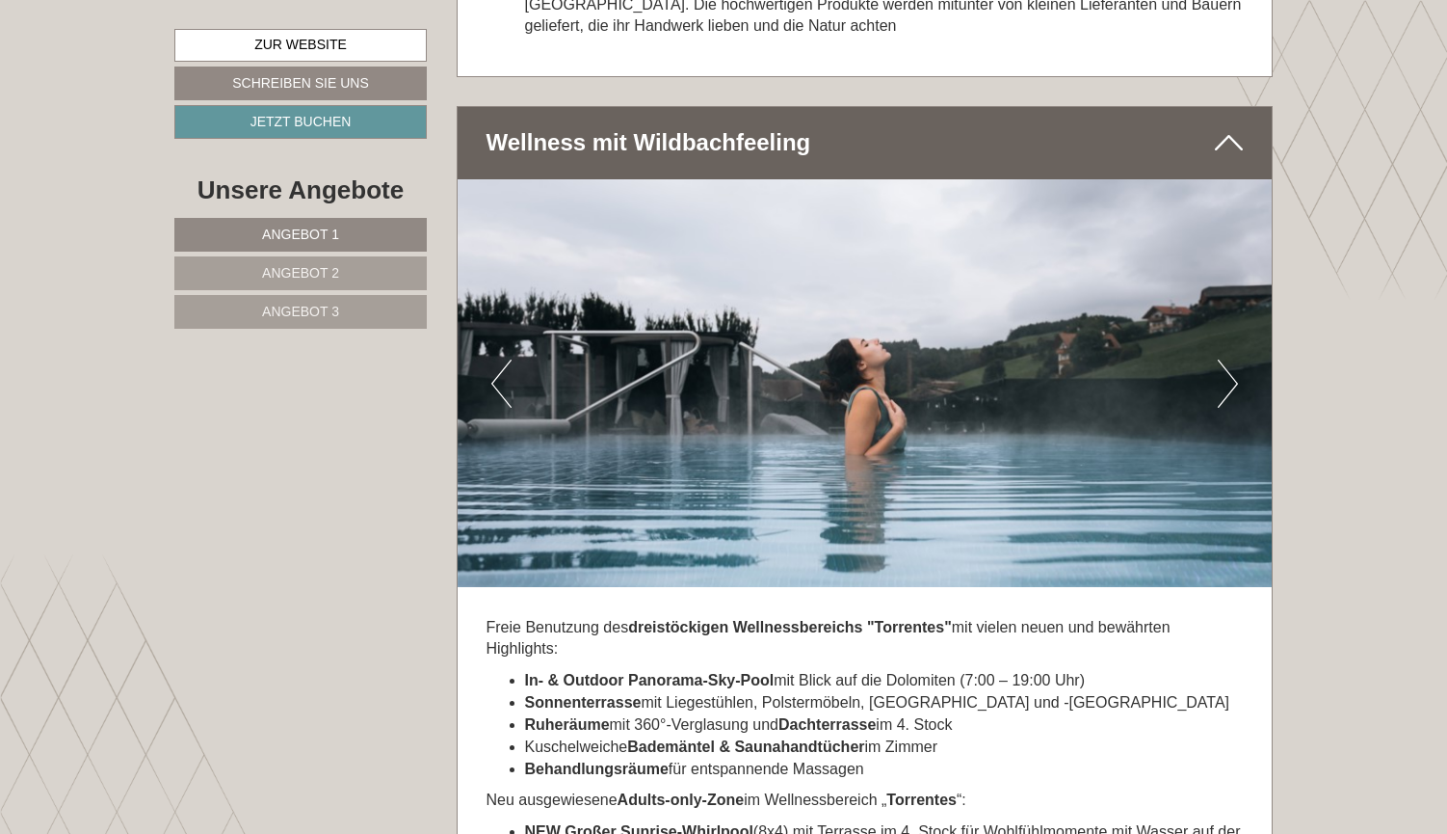
scroll to position [4482, 0]
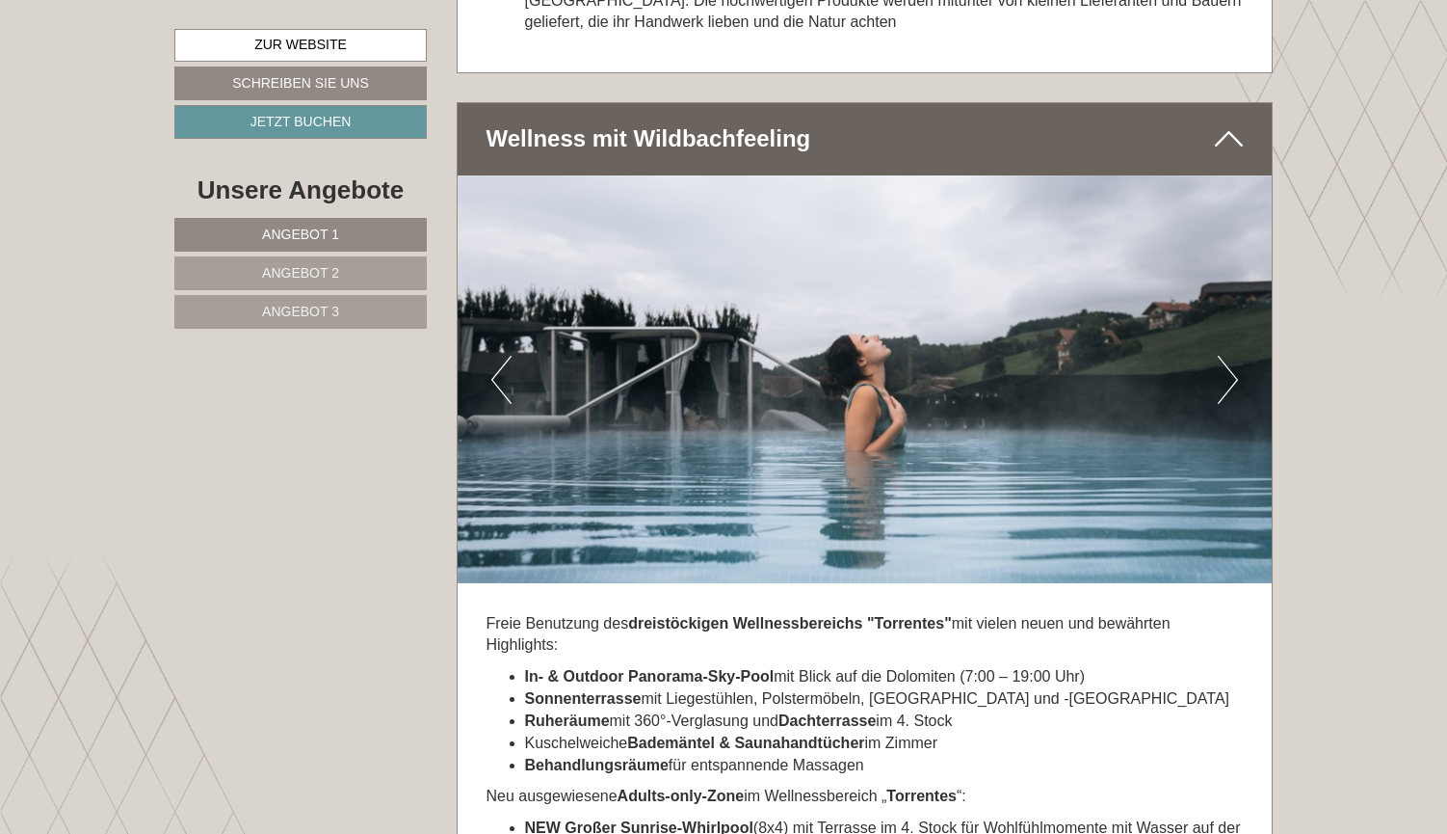
click at [1231, 356] on button "Next" at bounding box center [1228, 380] width 20 height 48
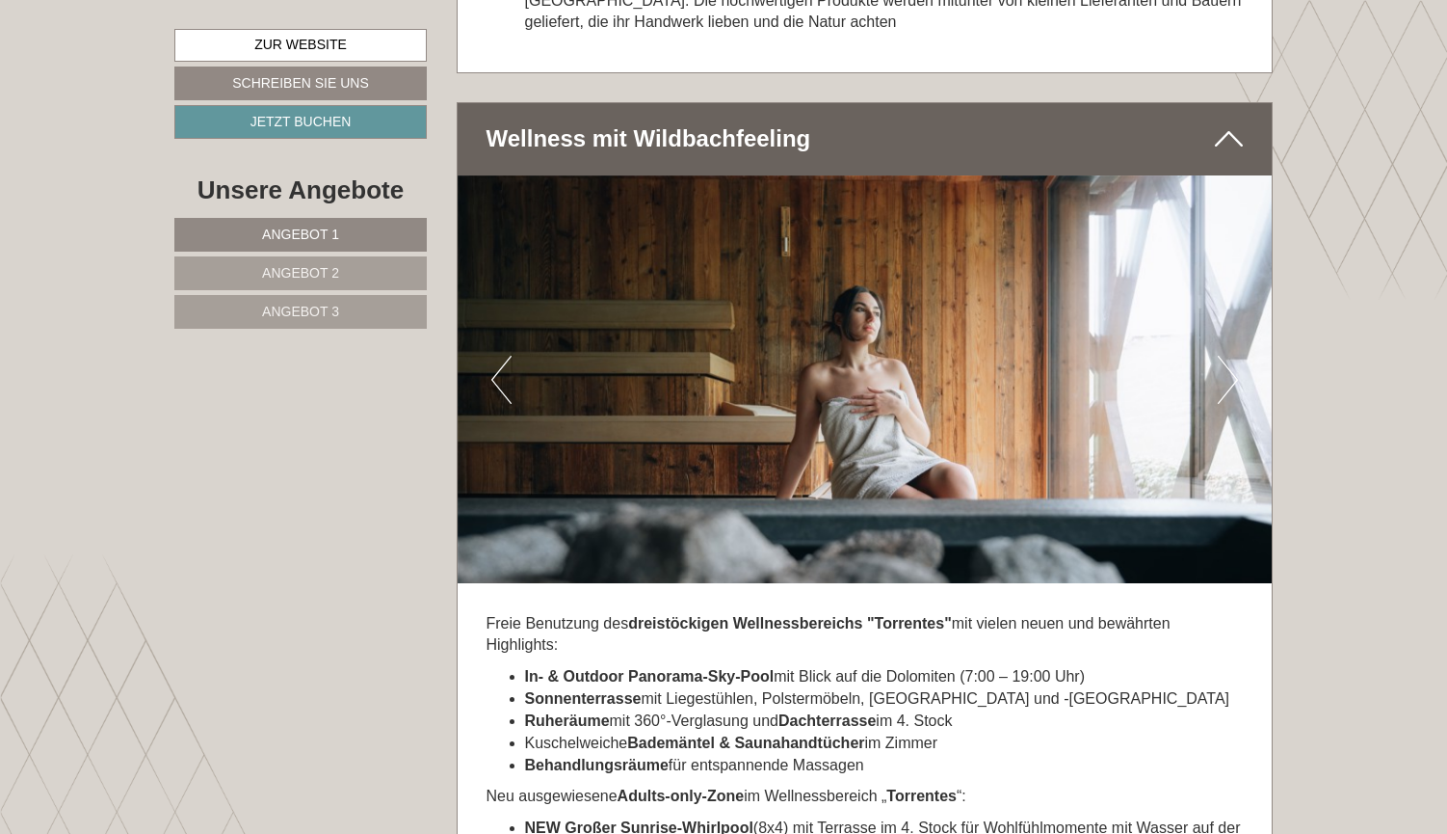
click at [1231, 356] on button "Next" at bounding box center [1228, 380] width 20 height 48
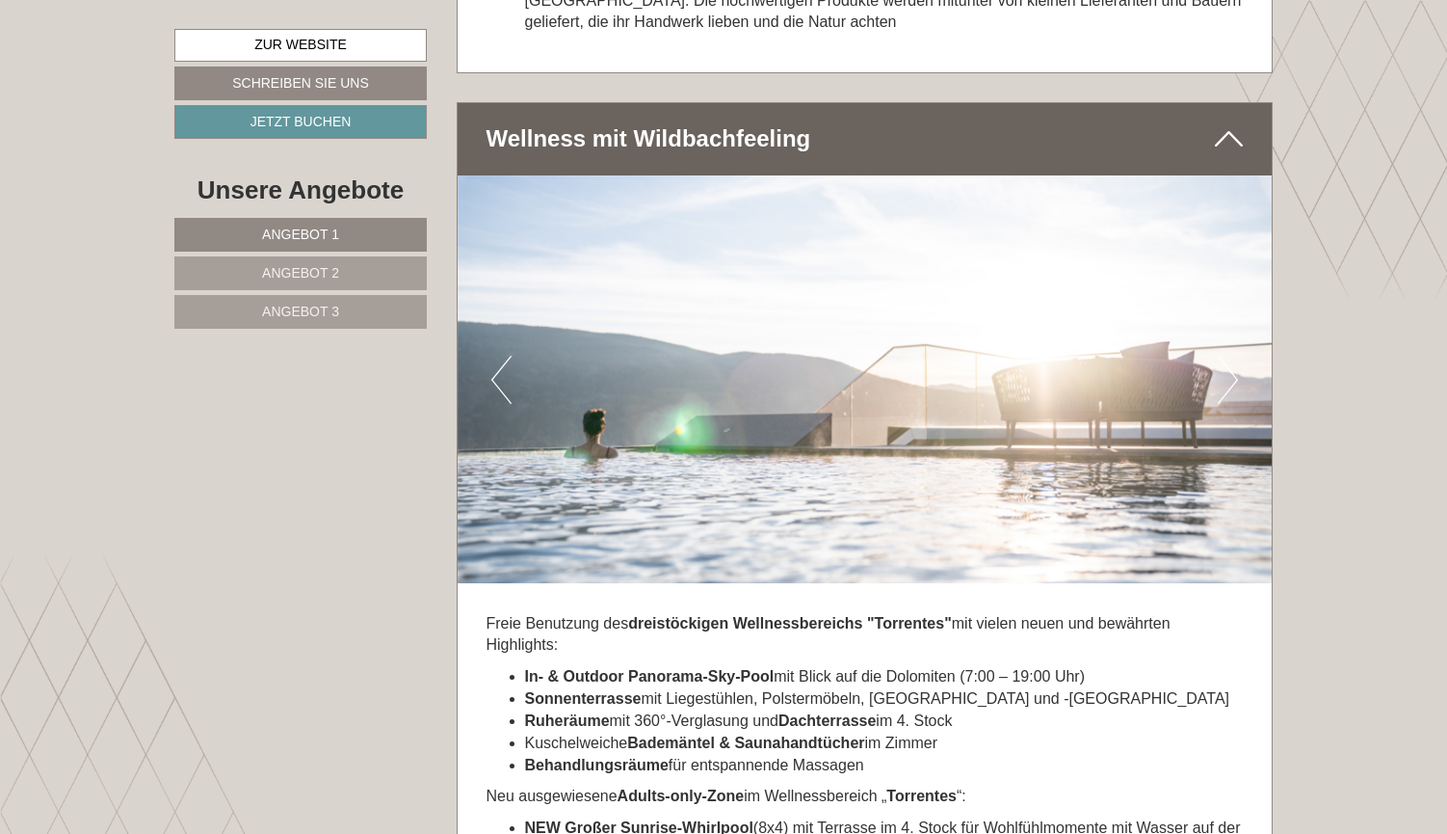
click at [1231, 356] on button "Next" at bounding box center [1228, 380] width 20 height 48
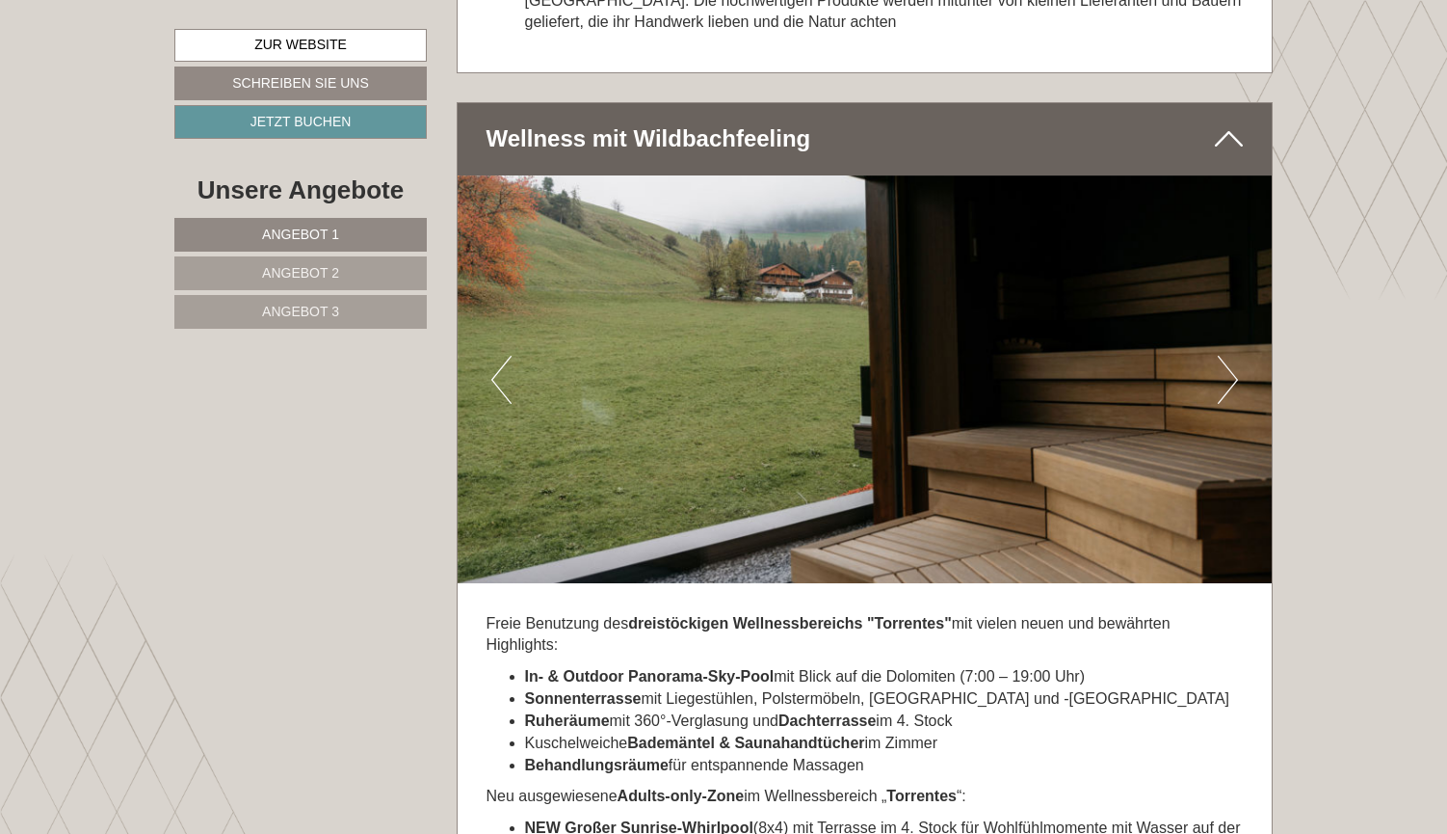
click at [1231, 356] on button "Next" at bounding box center [1228, 380] width 20 height 48
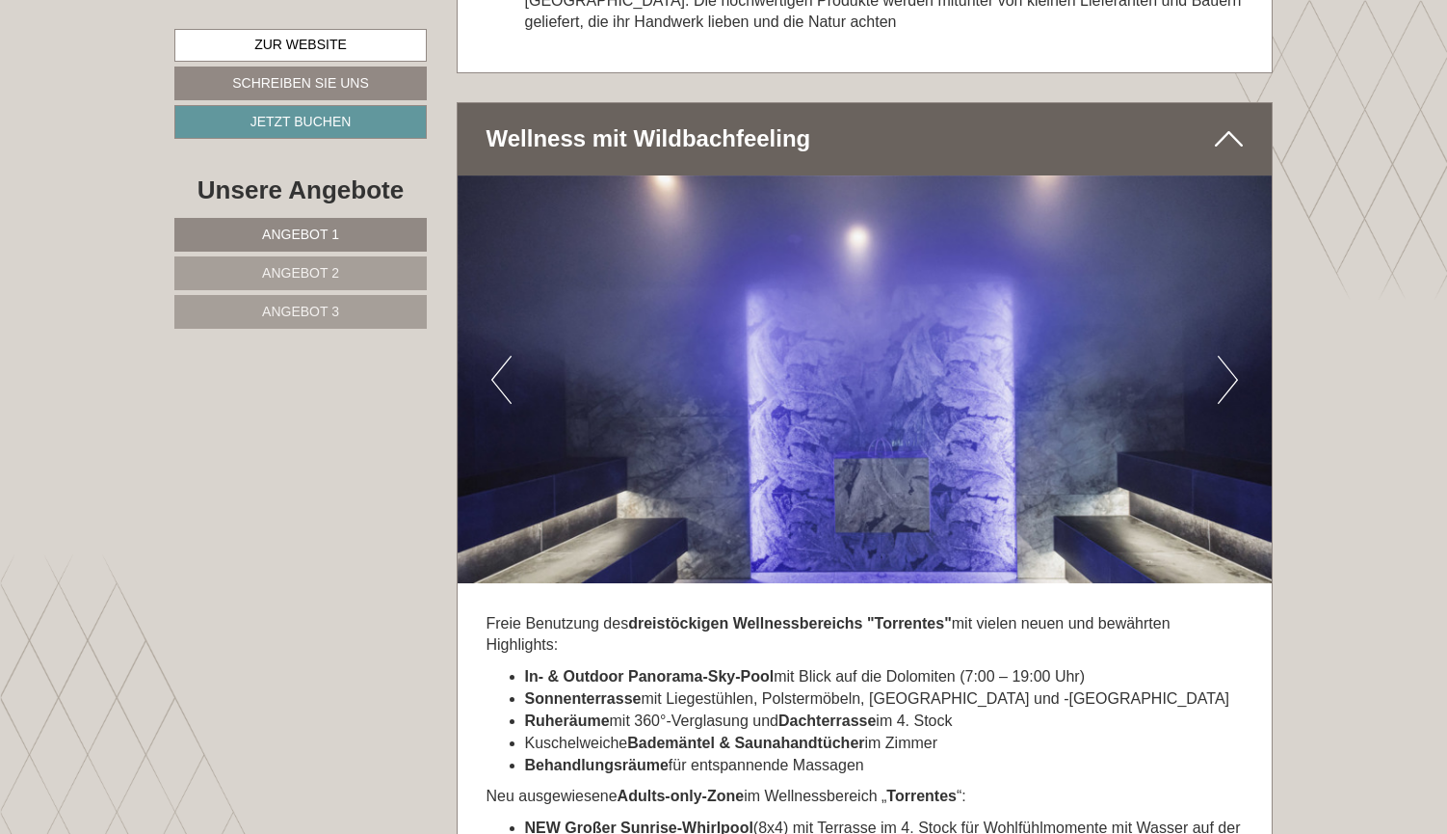
click at [1231, 356] on button "Next" at bounding box center [1228, 380] width 20 height 48
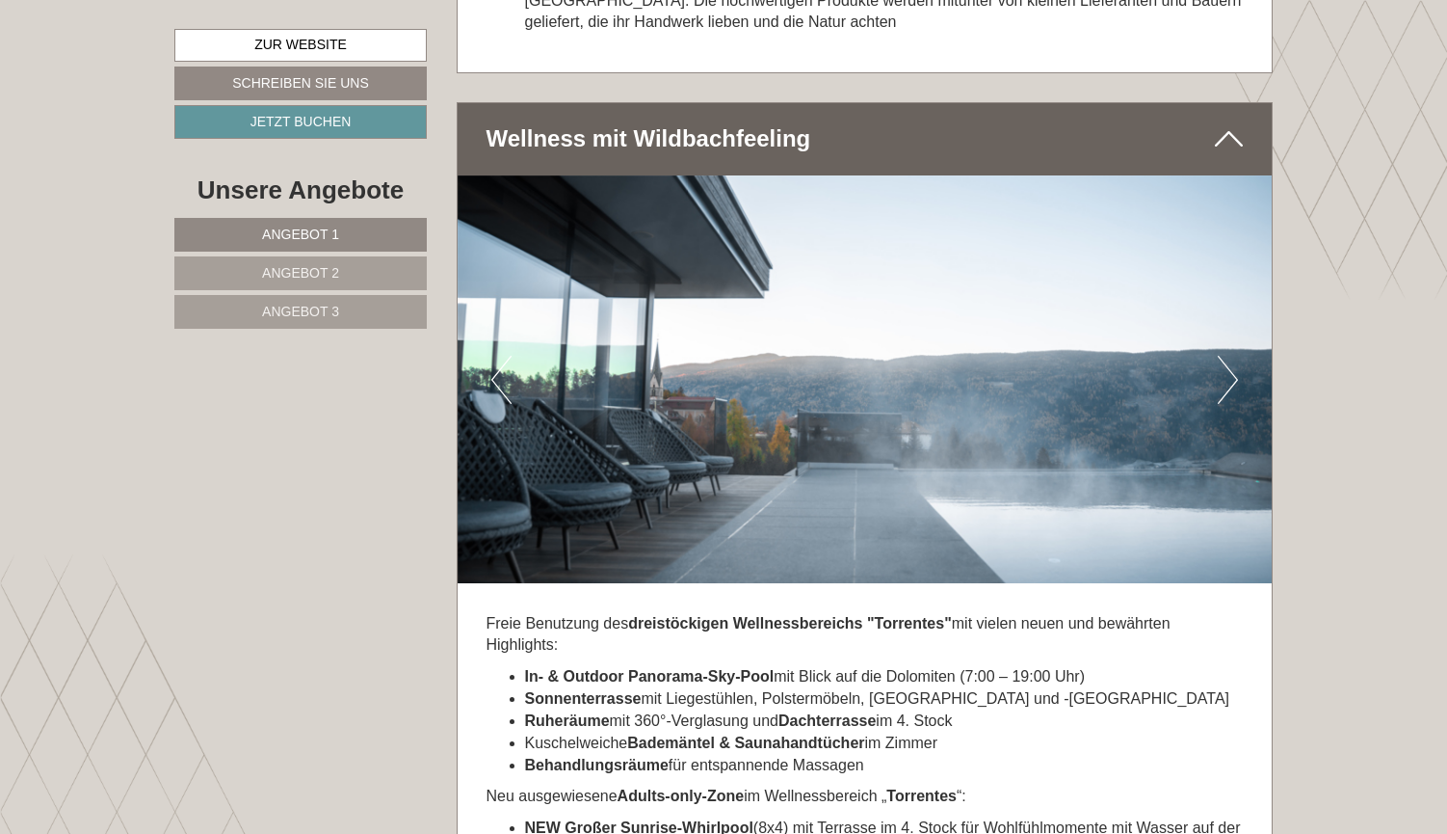
click at [1231, 356] on button "Next" at bounding box center [1228, 380] width 20 height 48
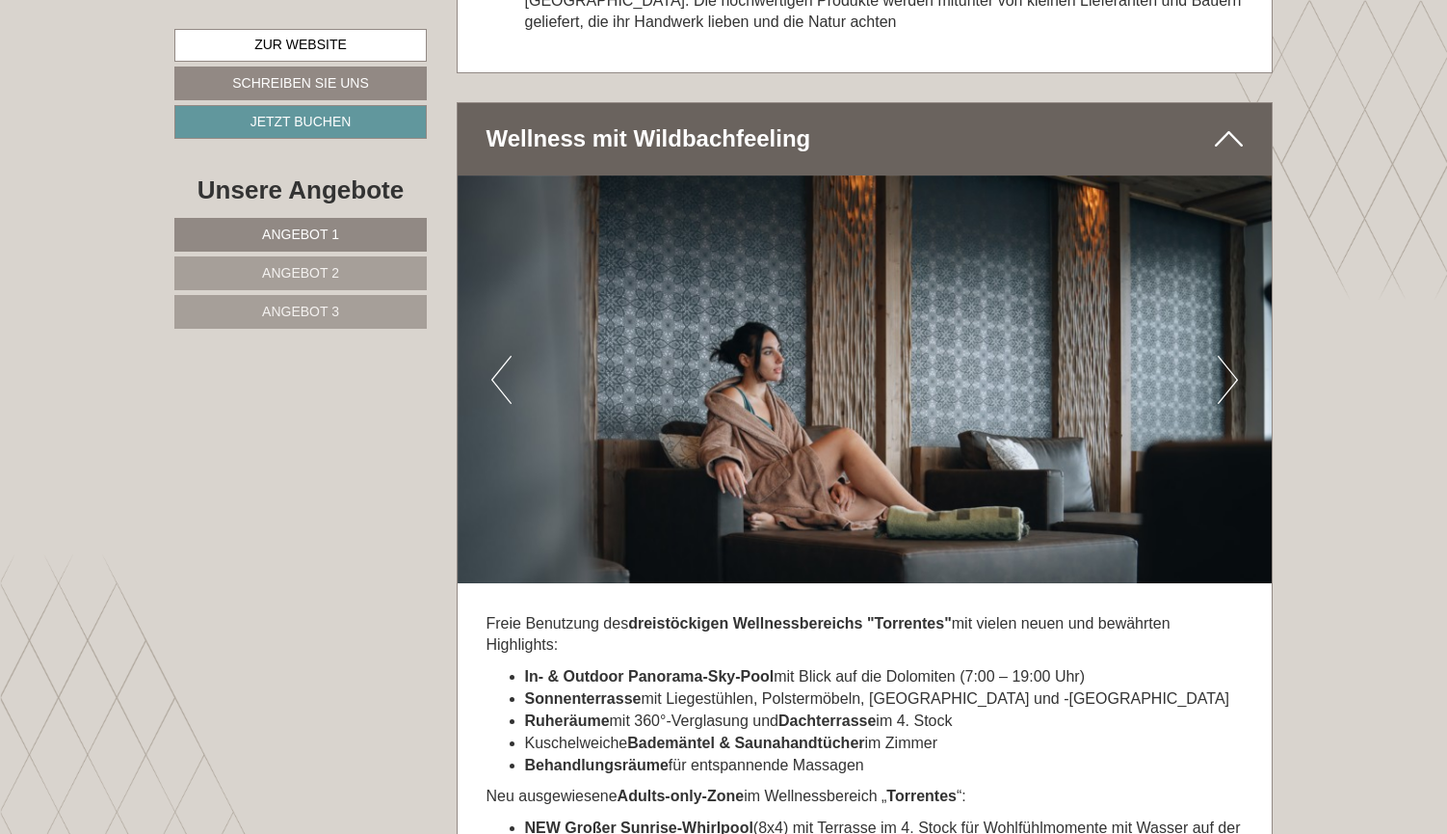
click at [1231, 356] on button "Next" at bounding box center [1228, 380] width 20 height 48
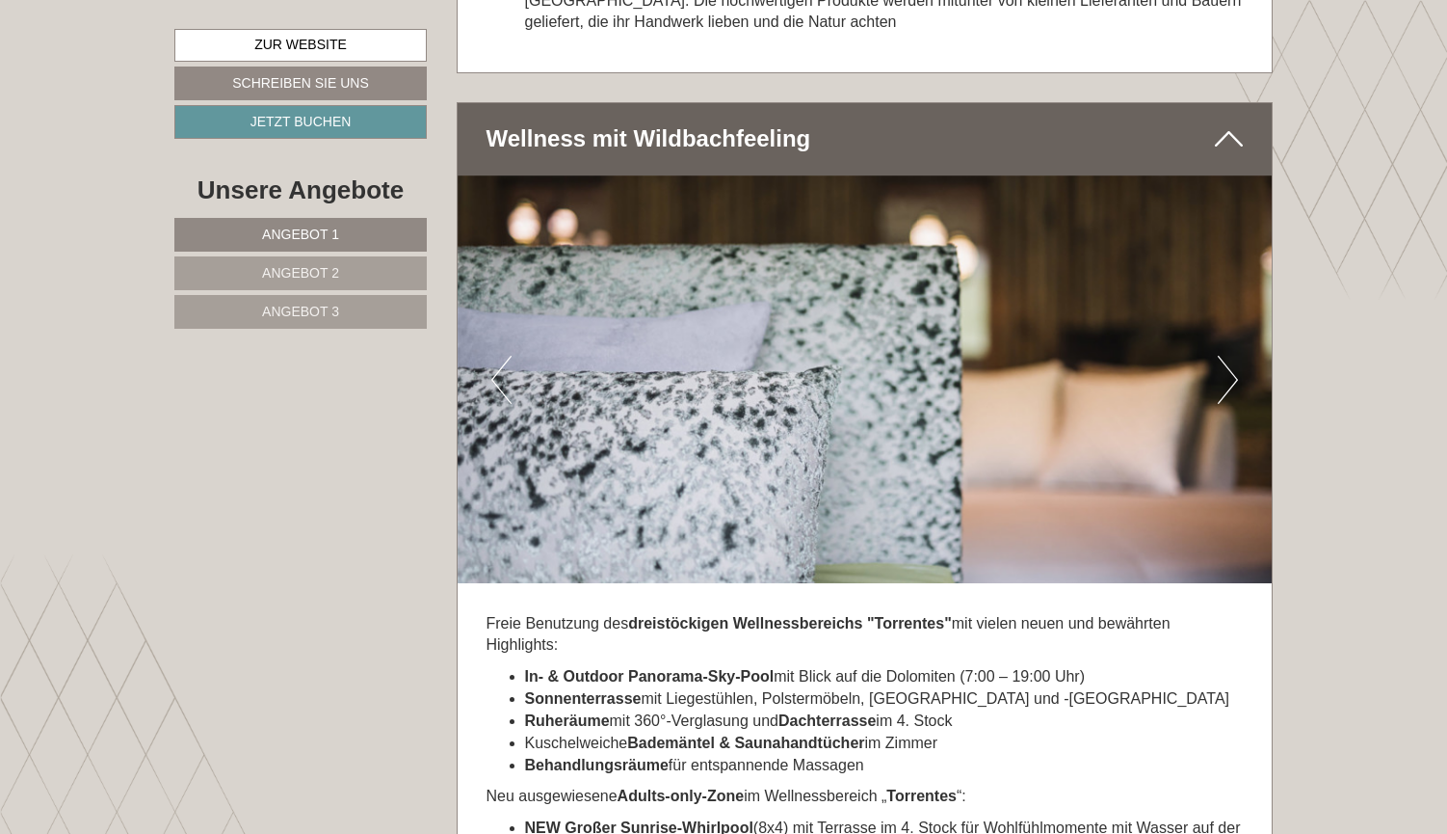
click at [1231, 356] on button "Next" at bounding box center [1228, 380] width 20 height 48
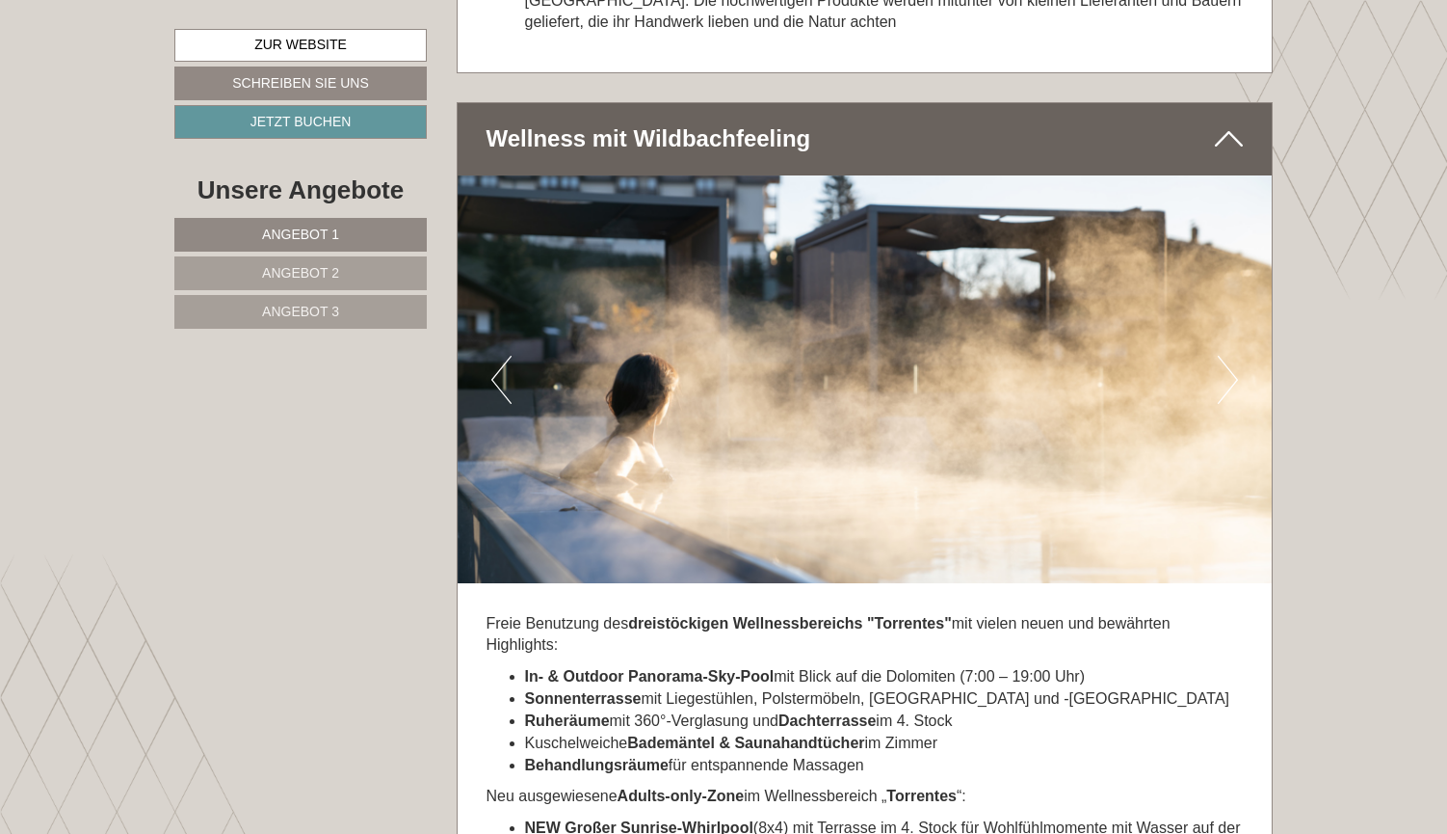
click at [1231, 356] on button "Next" at bounding box center [1228, 380] width 20 height 48
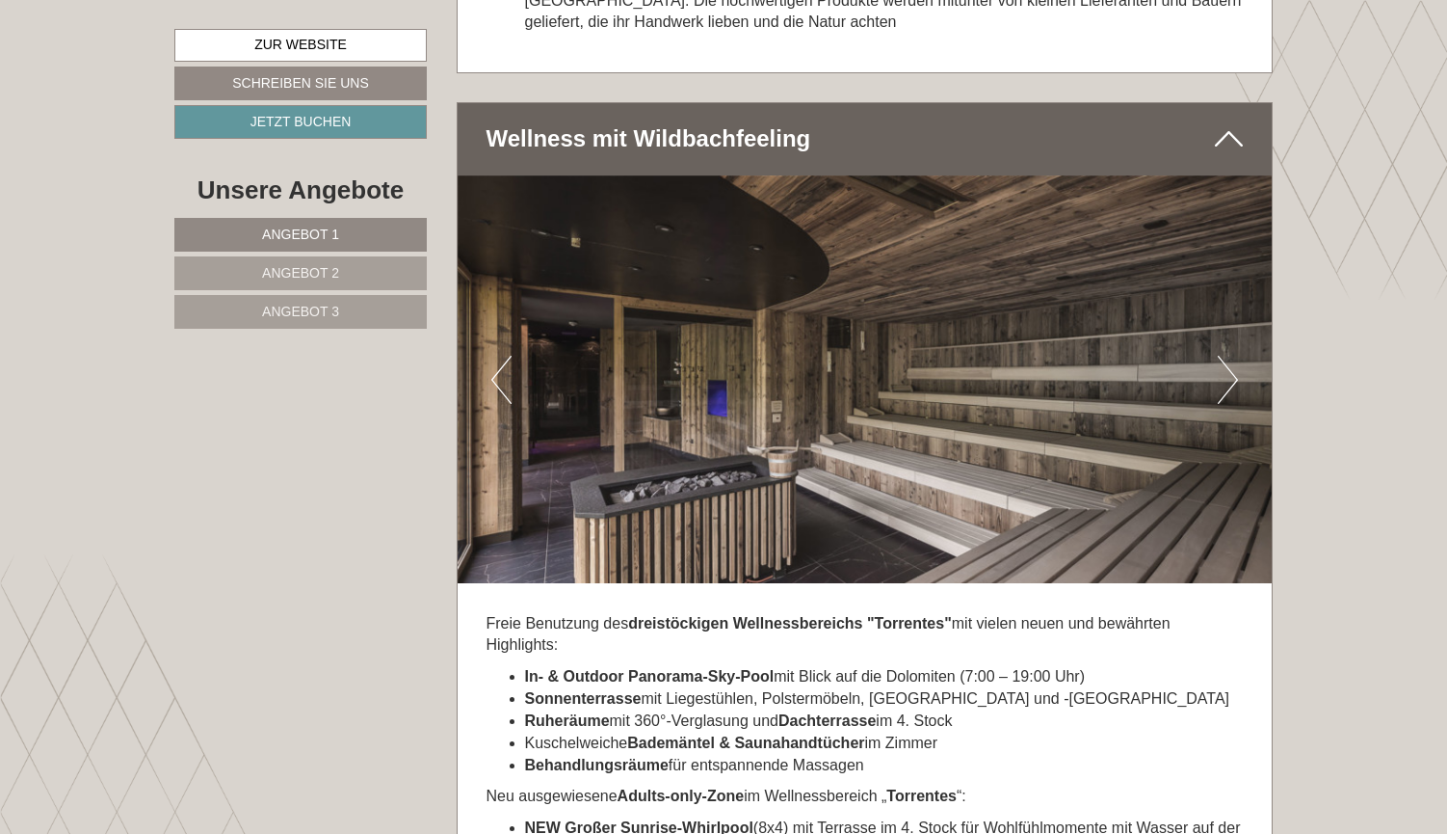
click at [1231, 356] on button "Next" at bounding box center [1228, 380] width 20 height 48
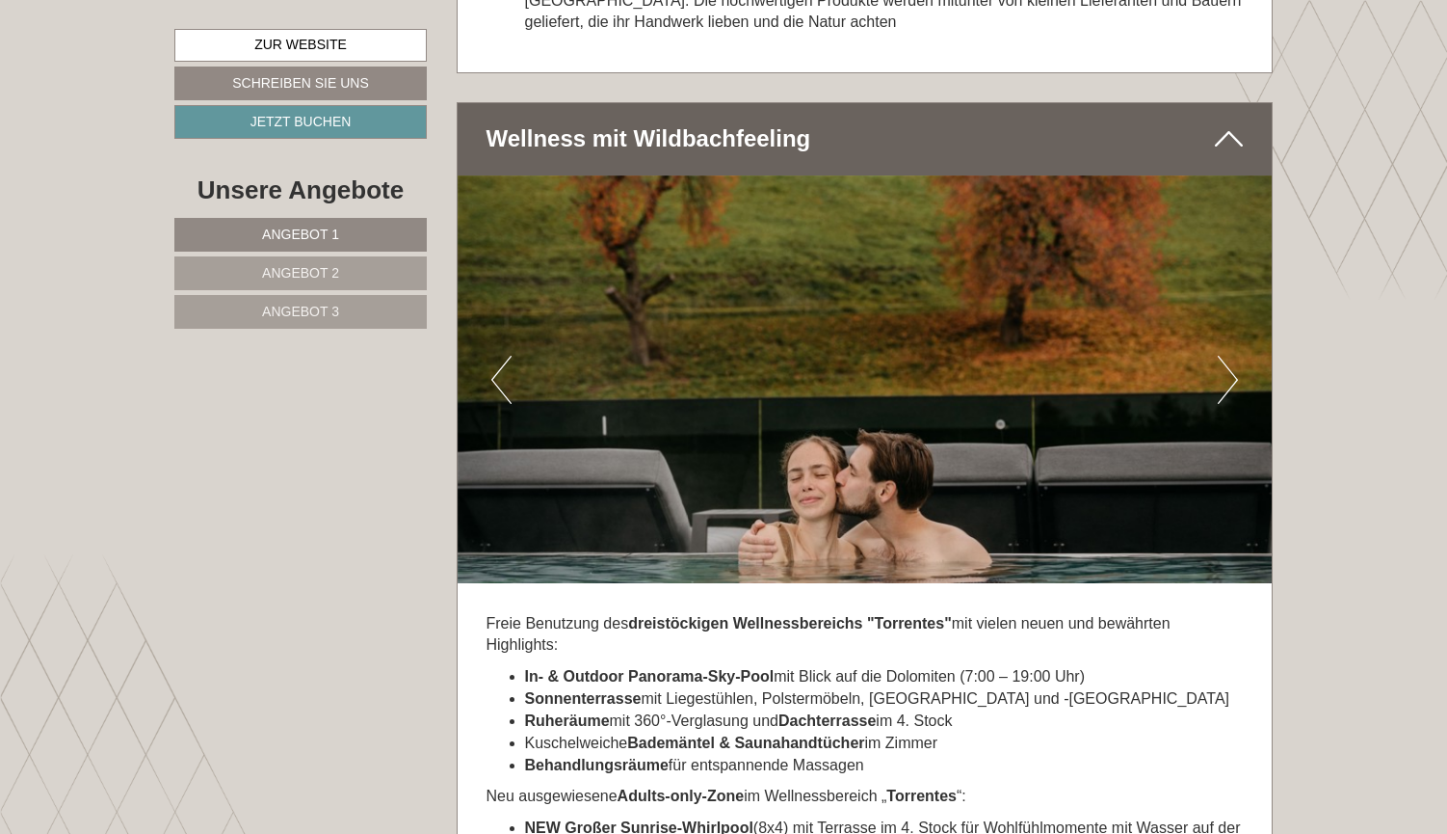
click at [1231, 356] on button "Next" at bounding box center [1228, 380] width 20 height 48
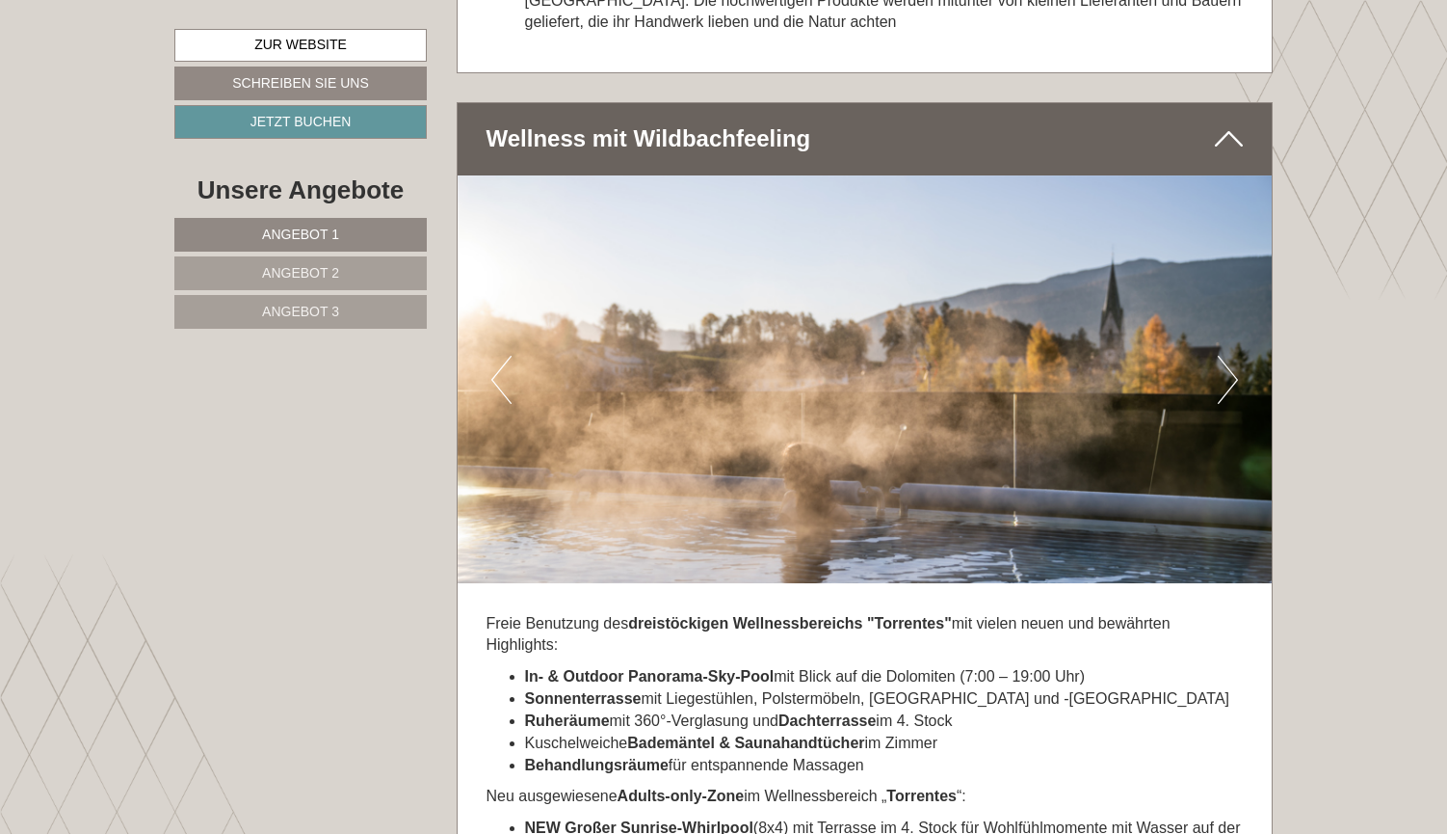
click at [1231, 356] on button "Next" at bounding box center [1228, 380] width 20 height 48
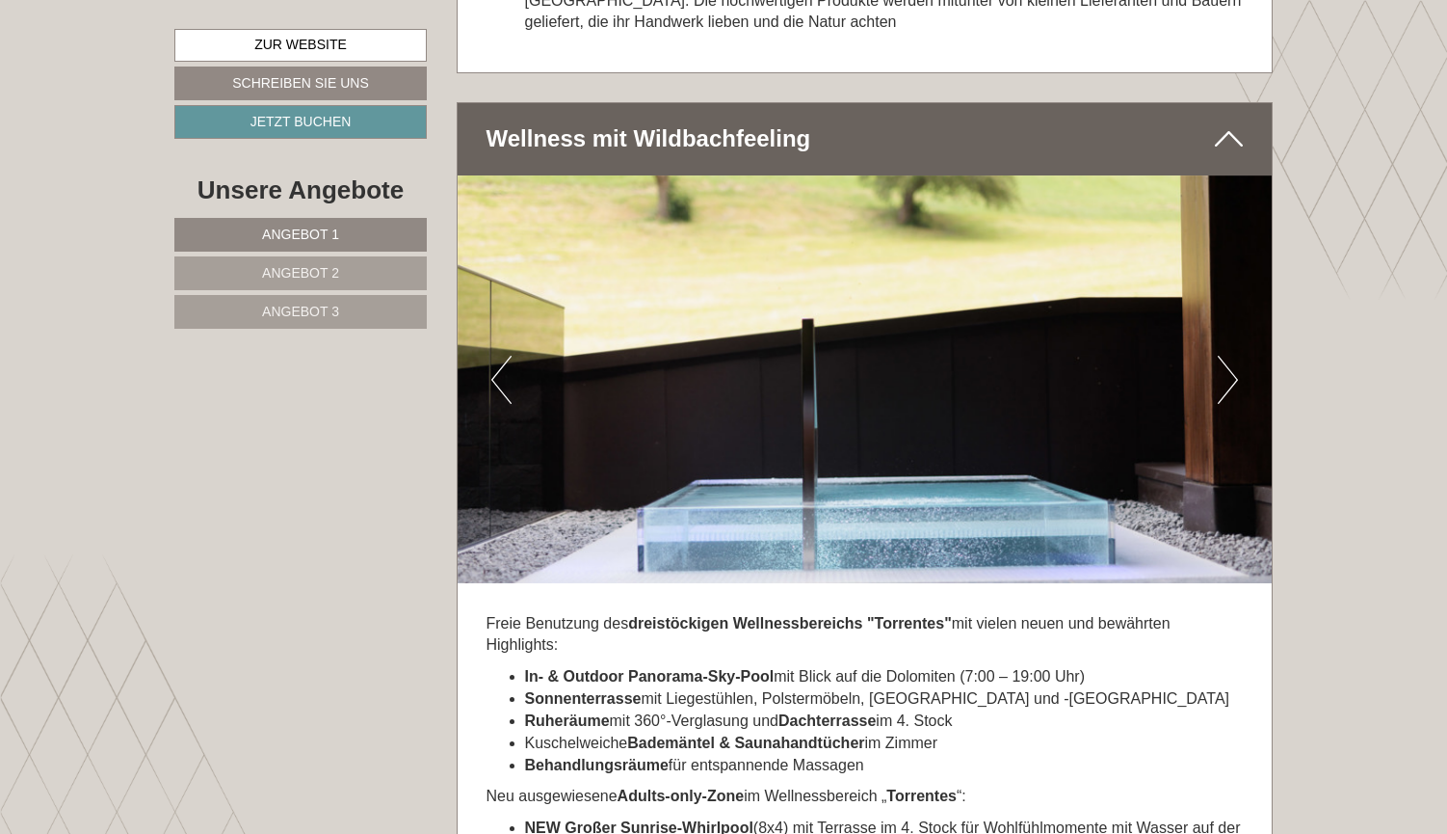
click at [1231, 356] on button "Next" at bounding box center [1228, 380] width 20 height 48
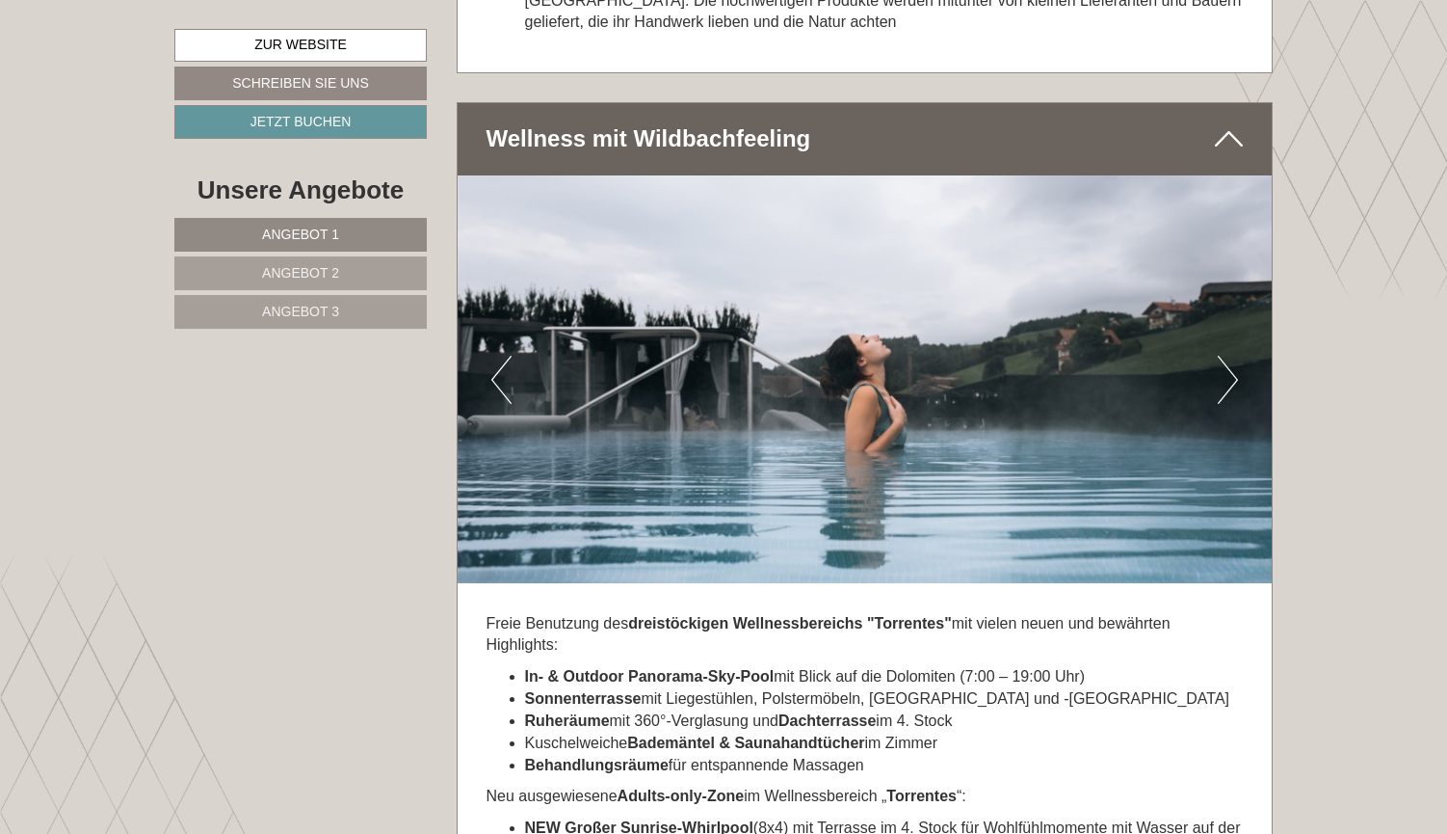
click at [1231, 356] on button "Next" at bounding box center [1228, 380] width 20 height 48
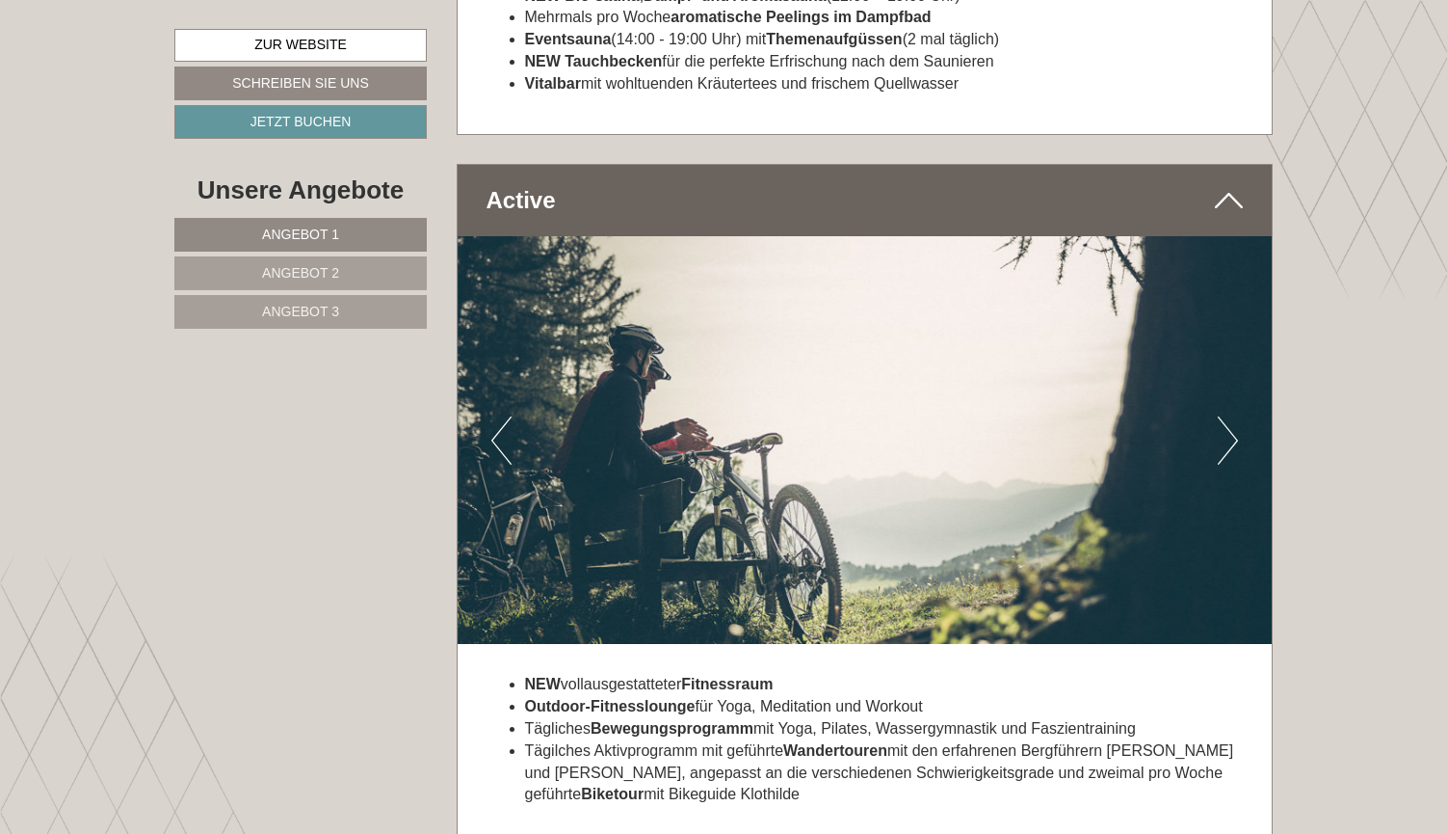
scroll to position [5419, 0]
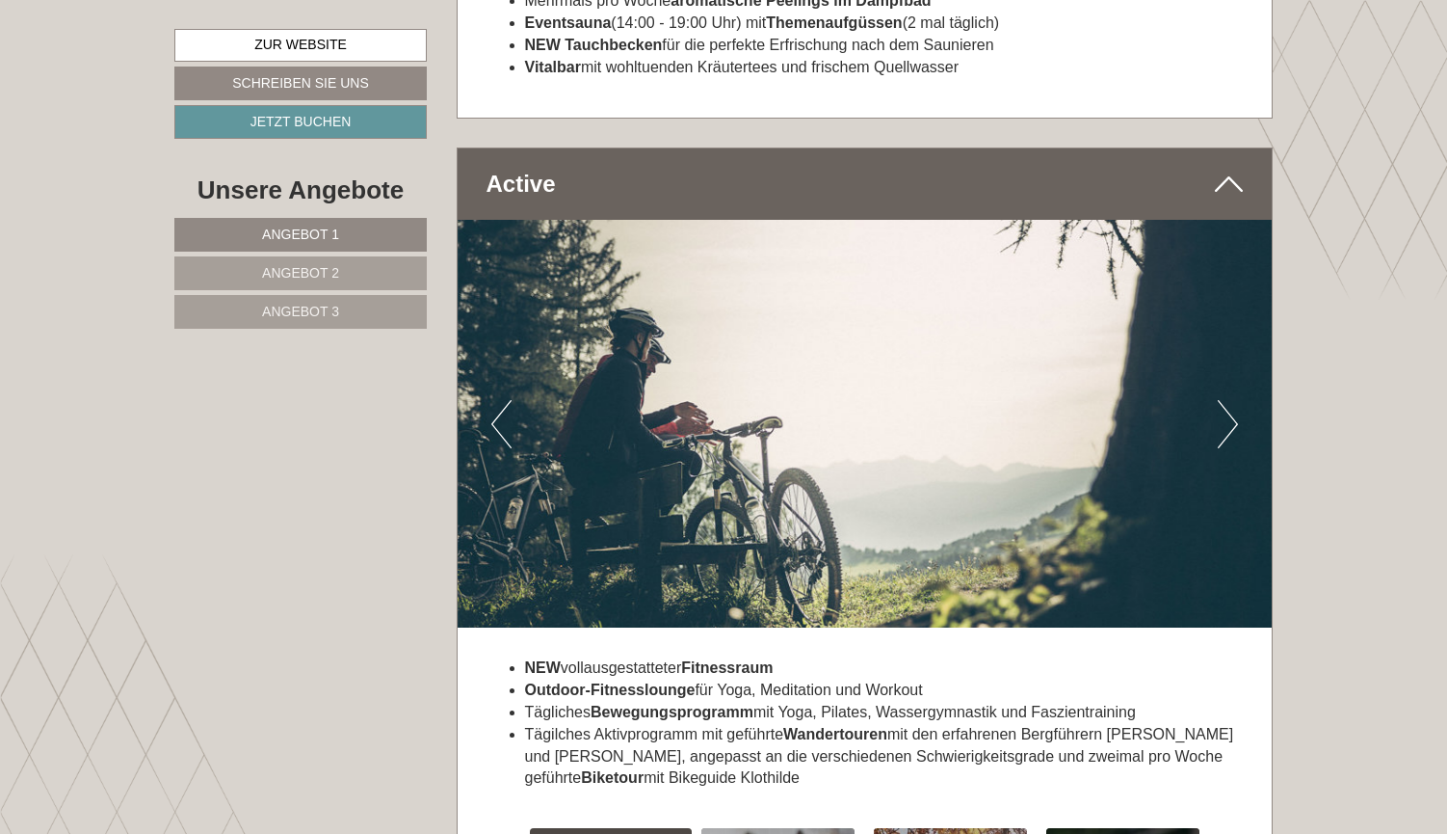
click at [1225, 400] on button "Next" at bounding box center [1228, 424] width 20 height 48
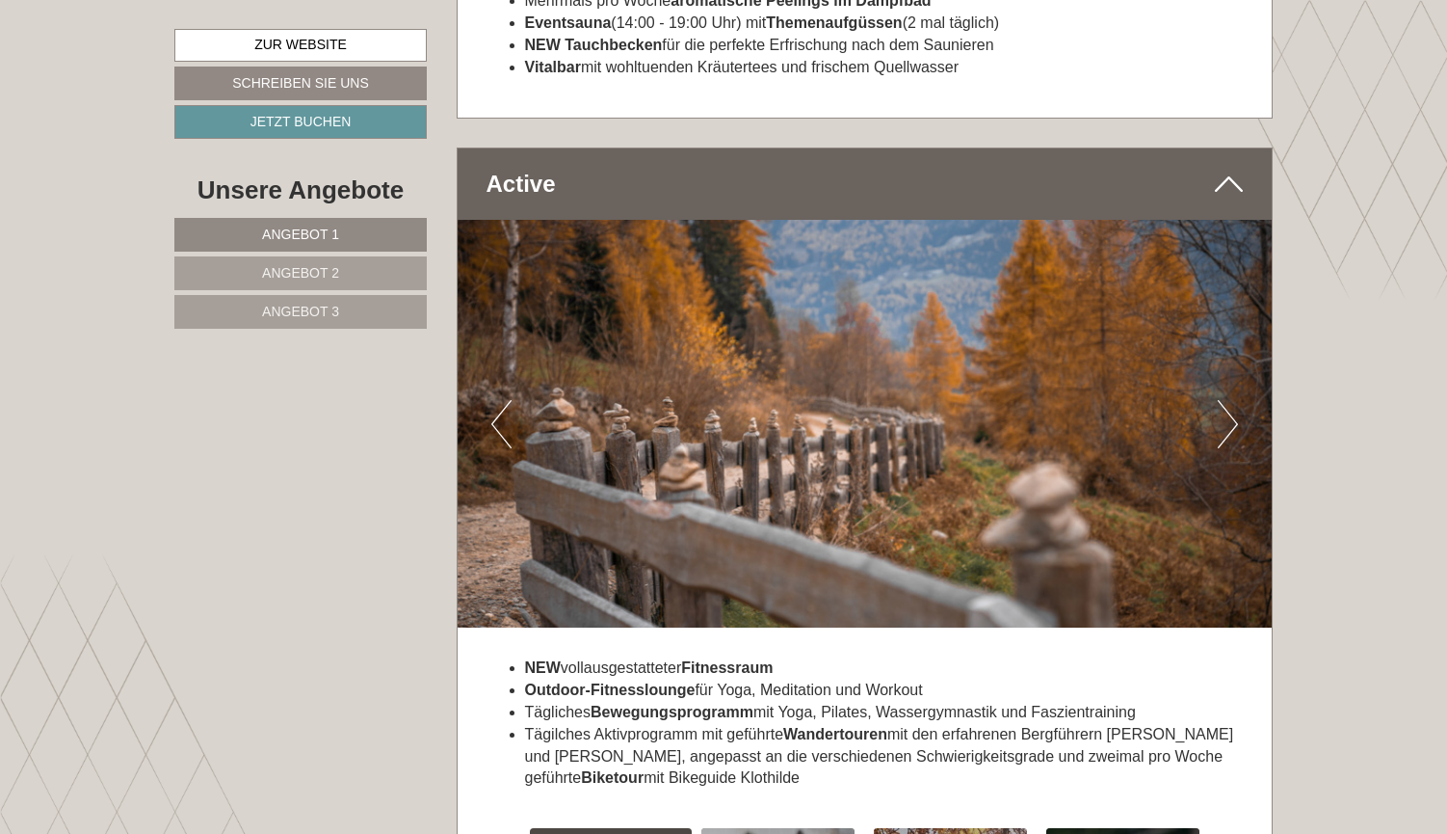
click at [1225, 400] on button "Next" at bounding box center [1228, 424] width 20 height 48
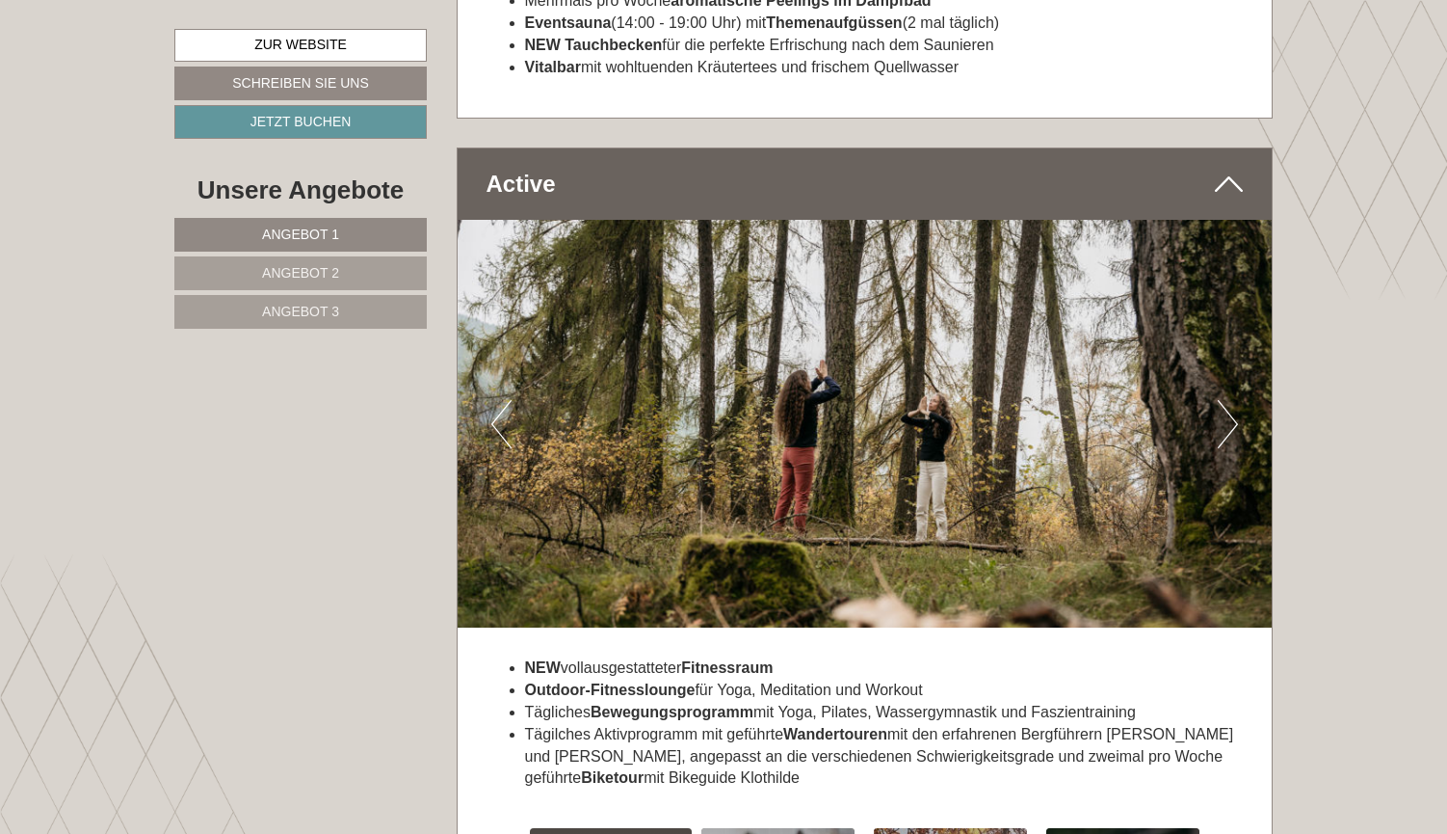
click at [1225, 400] on button "Next" at bounding box center [1228, 424] width 20 height 48
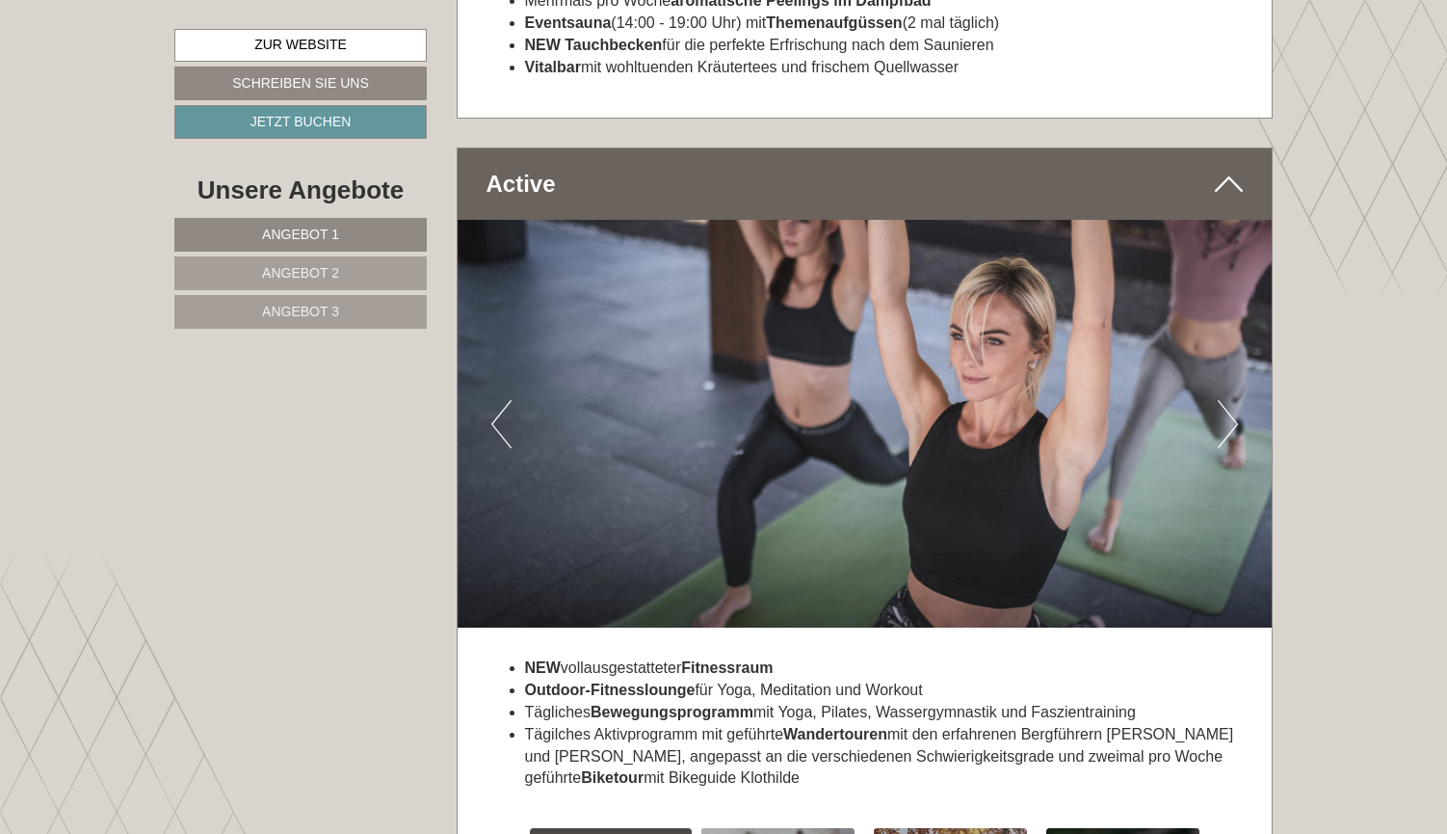
click at [1225, 400] on button "Next" at bounding box center [1228, 424] width 20 height 48
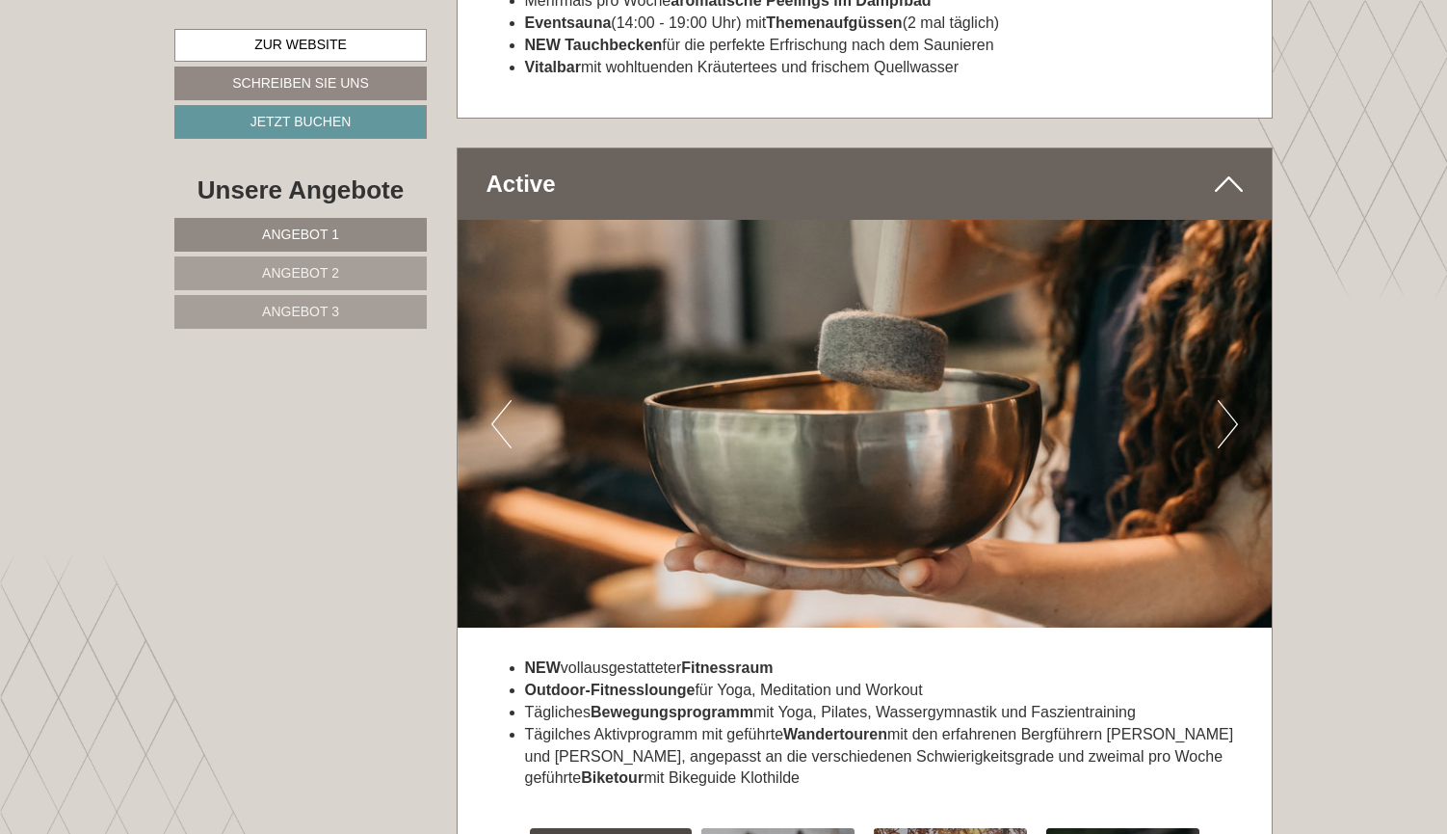
click at [1225, 400] on button "Next" at bounding box center [1228, 424] width 20 height 48
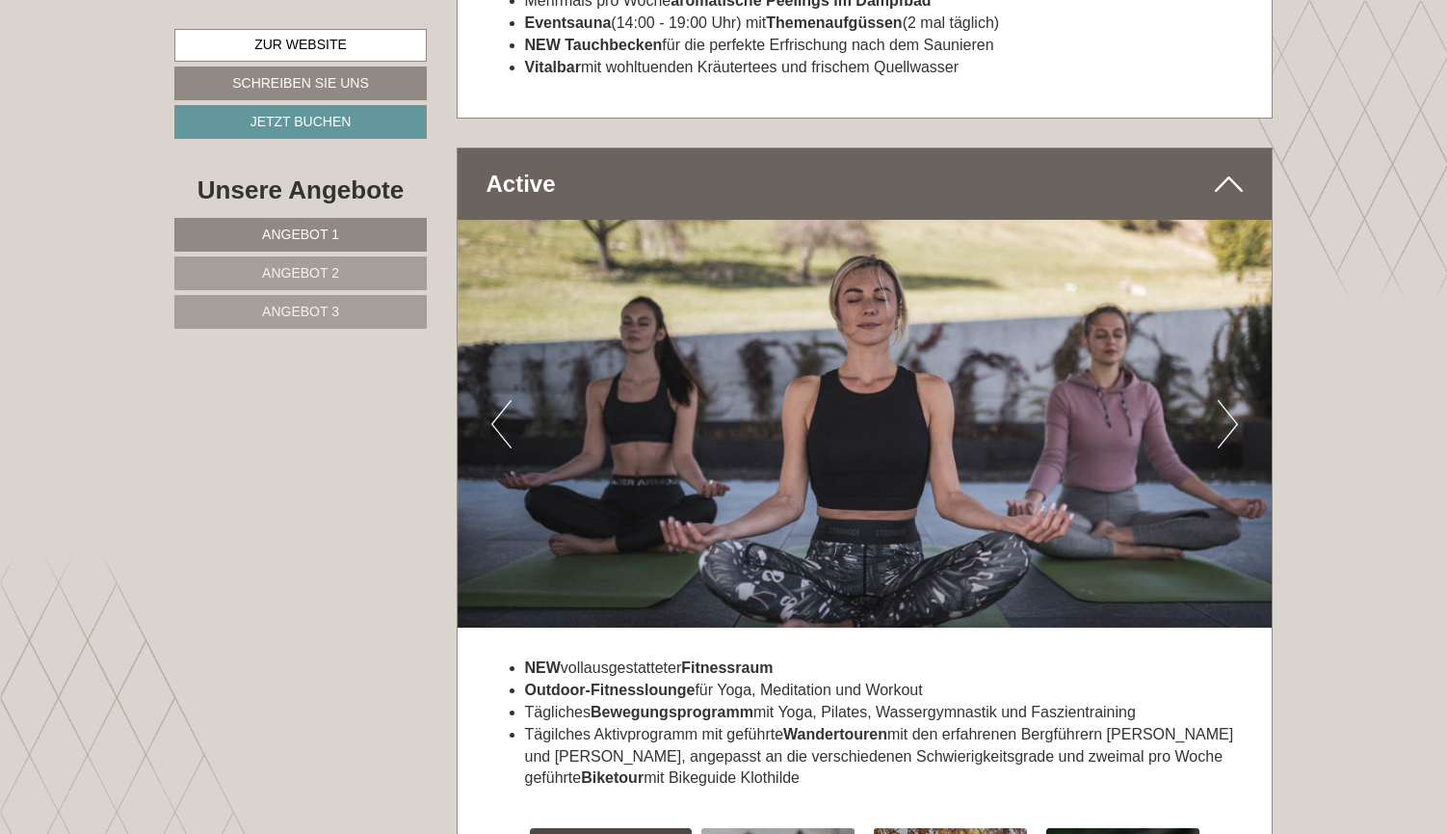
click at [1225, 400] on button "Next" at bounding box center [1228, 424] width 20 height 48
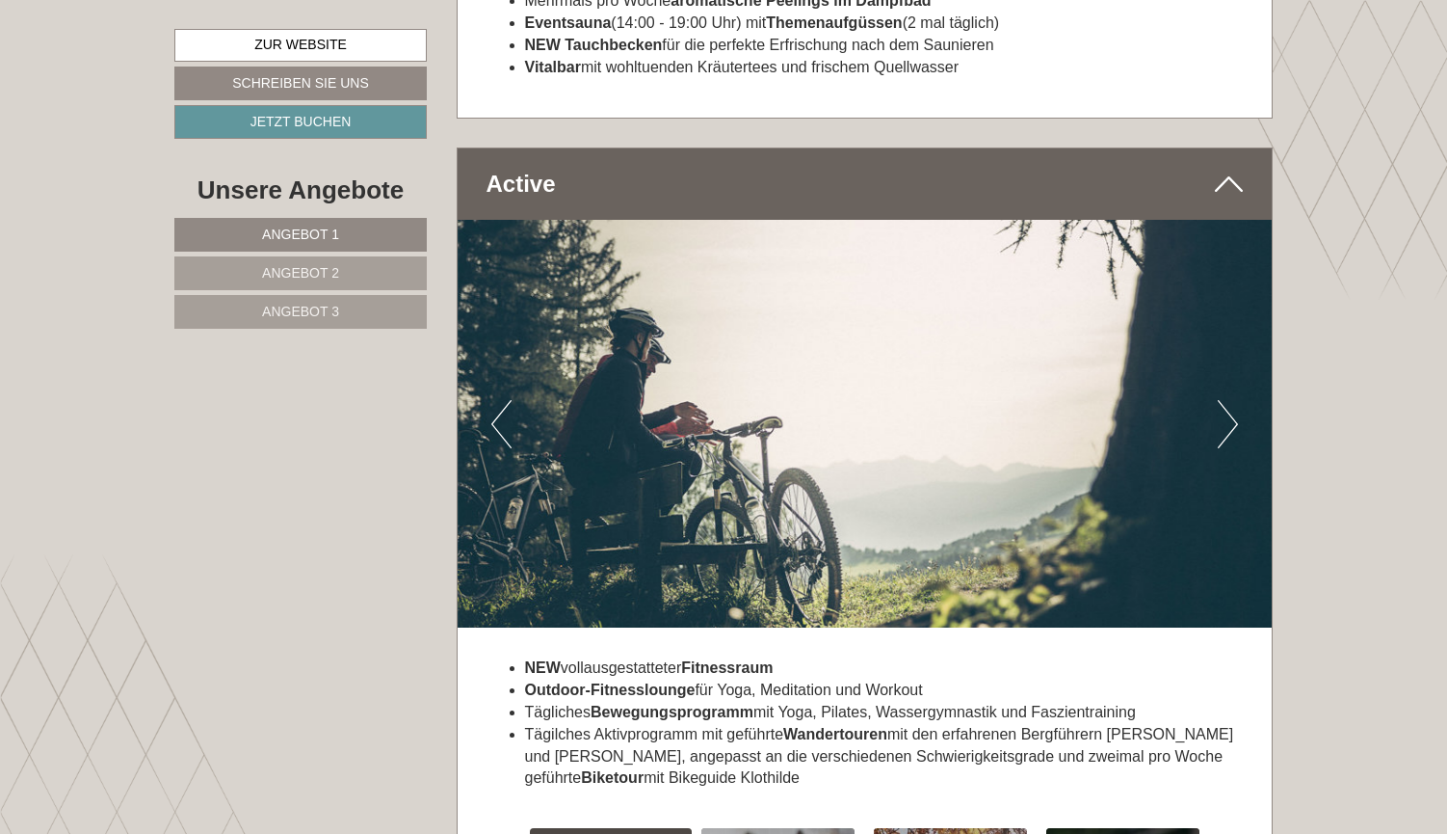
click at [1225, 400] on button "Next" at bounding box center [1228, 424] width 20 height 48
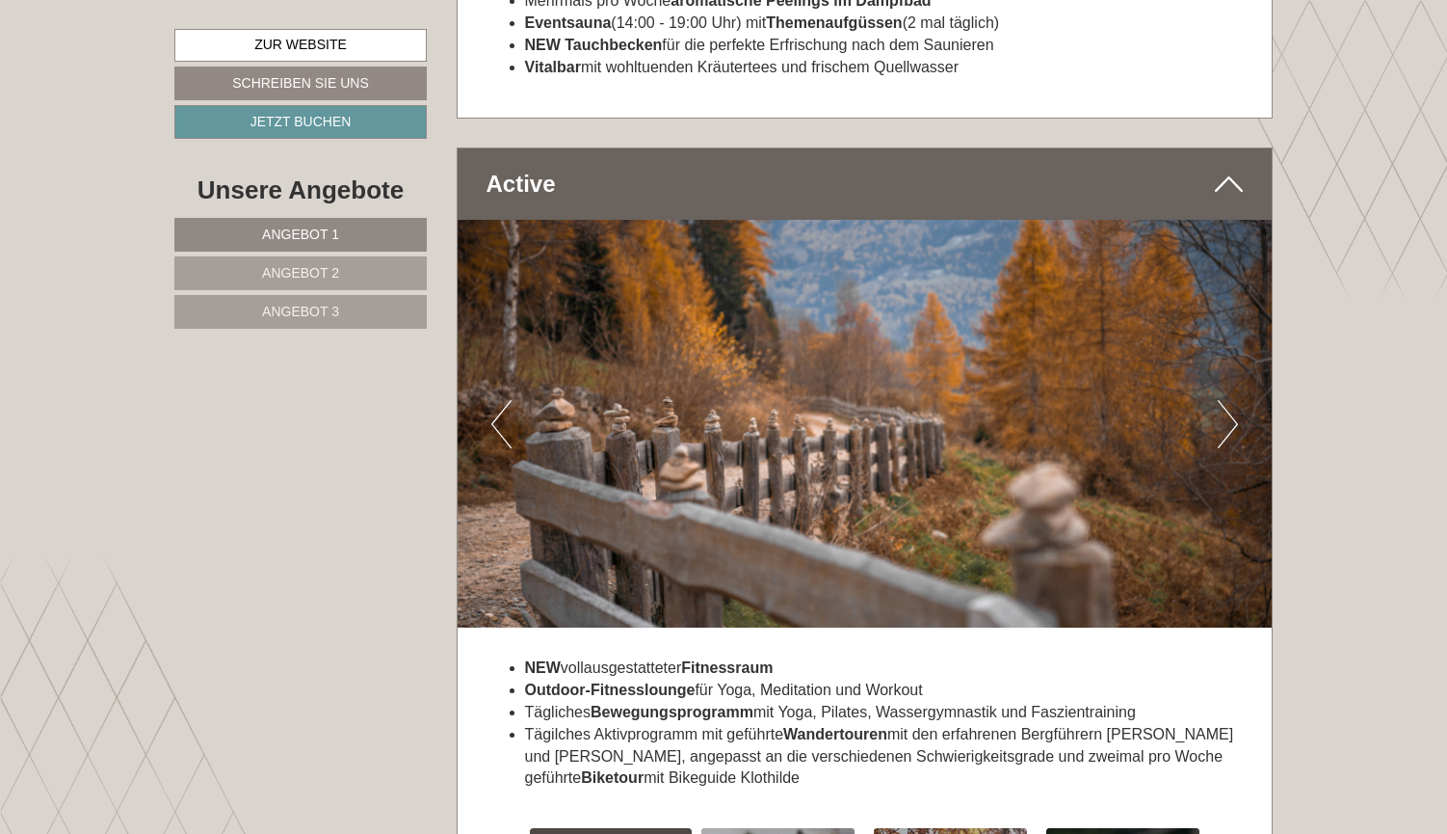
click at [1225, 400] on button "Next" at bounding box center [1228, 424] width 20 height 48
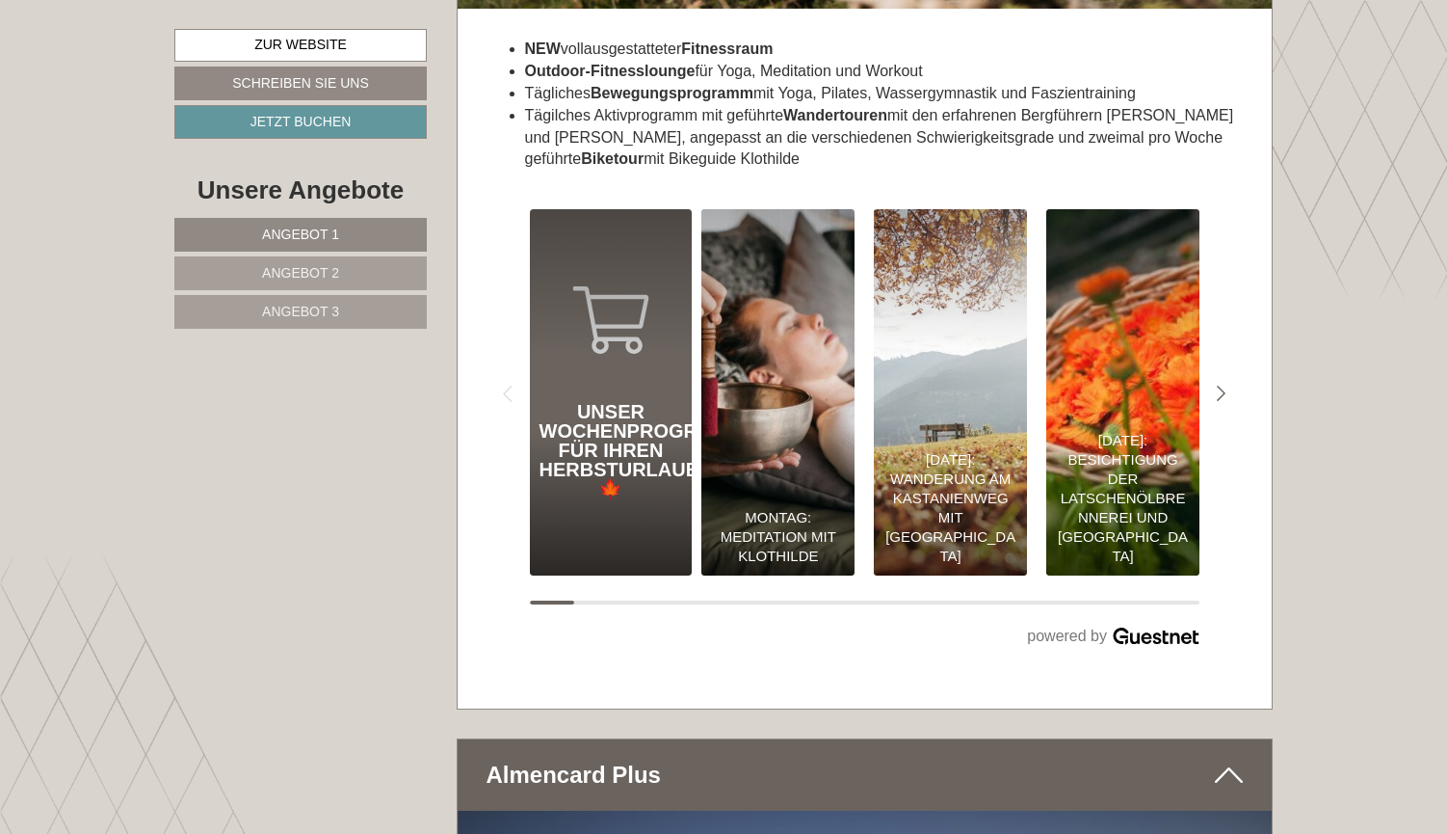
scroll to position [6041, 0]
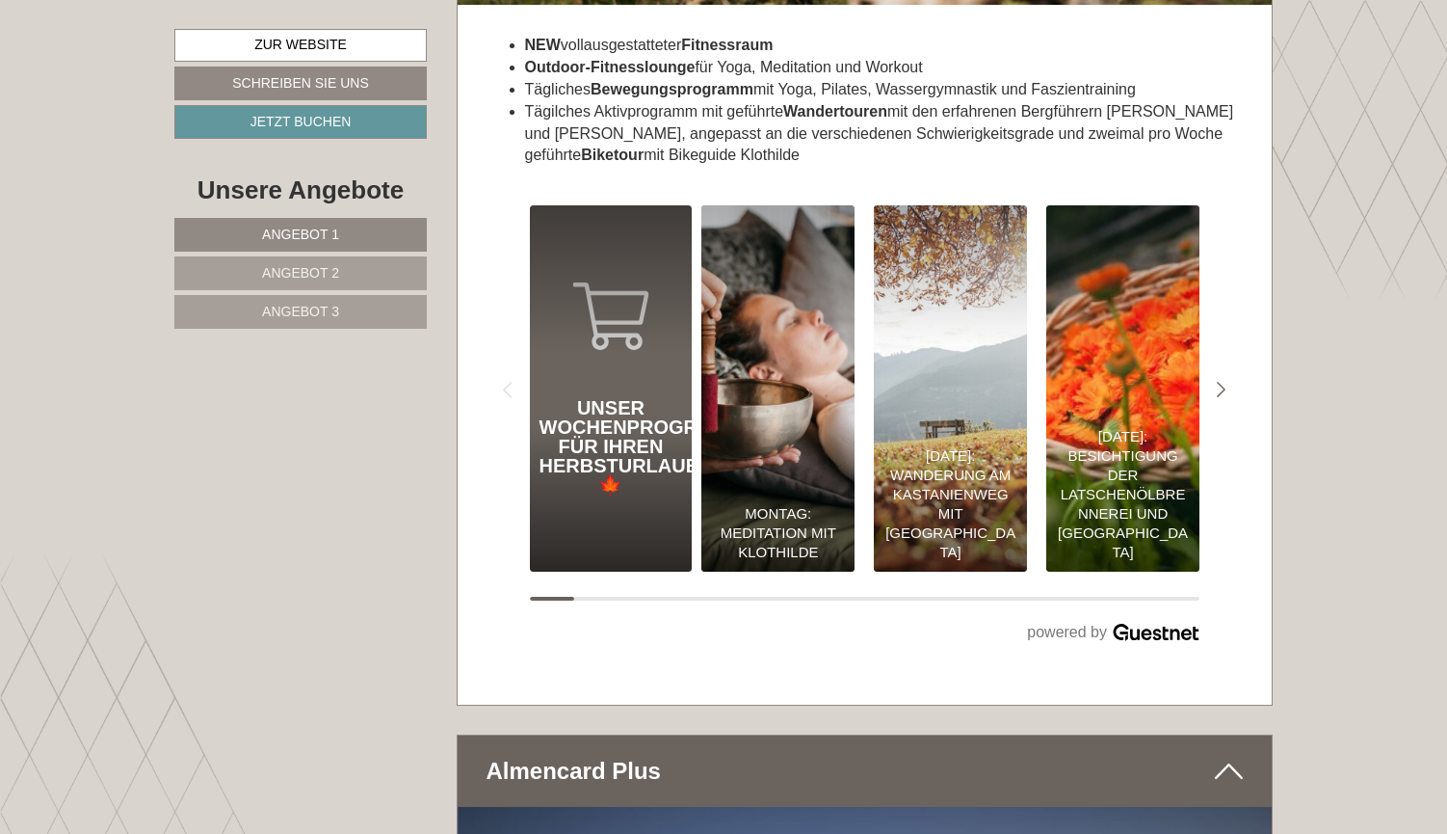
click at [601, 294] on div "Unser Wochenprogramm für Ihren Herbsturlaub 🍁" at bounding box center [611, 388] width 163 height 366
click at [608, 398] on div "Unser Wochenprogramm für Ihren Herbsturlaub 🍁" at bounding box center [612, 446] width 144 height 96
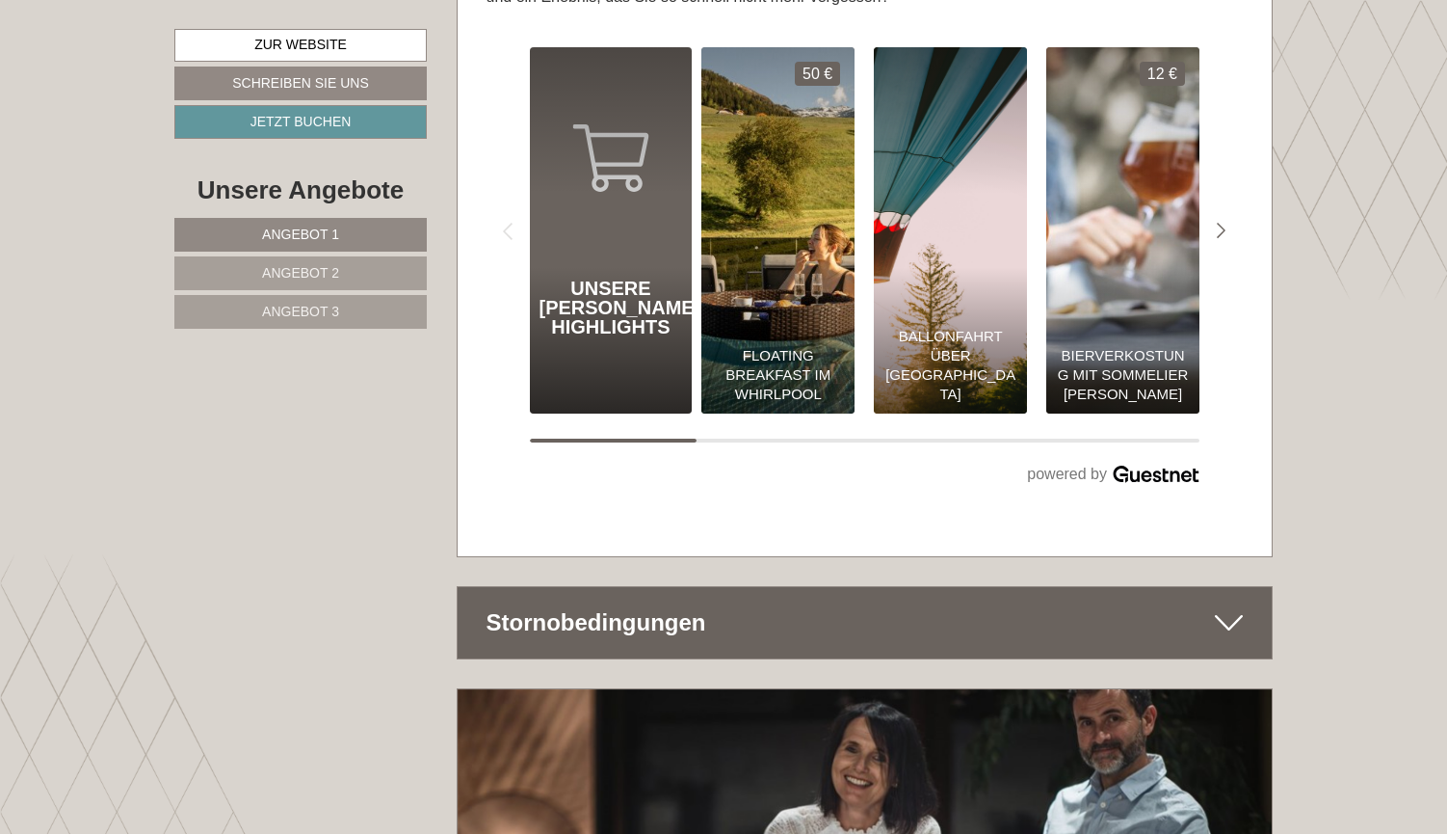
scroll to position [8585, 0]
